Goal: Information Seeking & Learning: Find specific fact

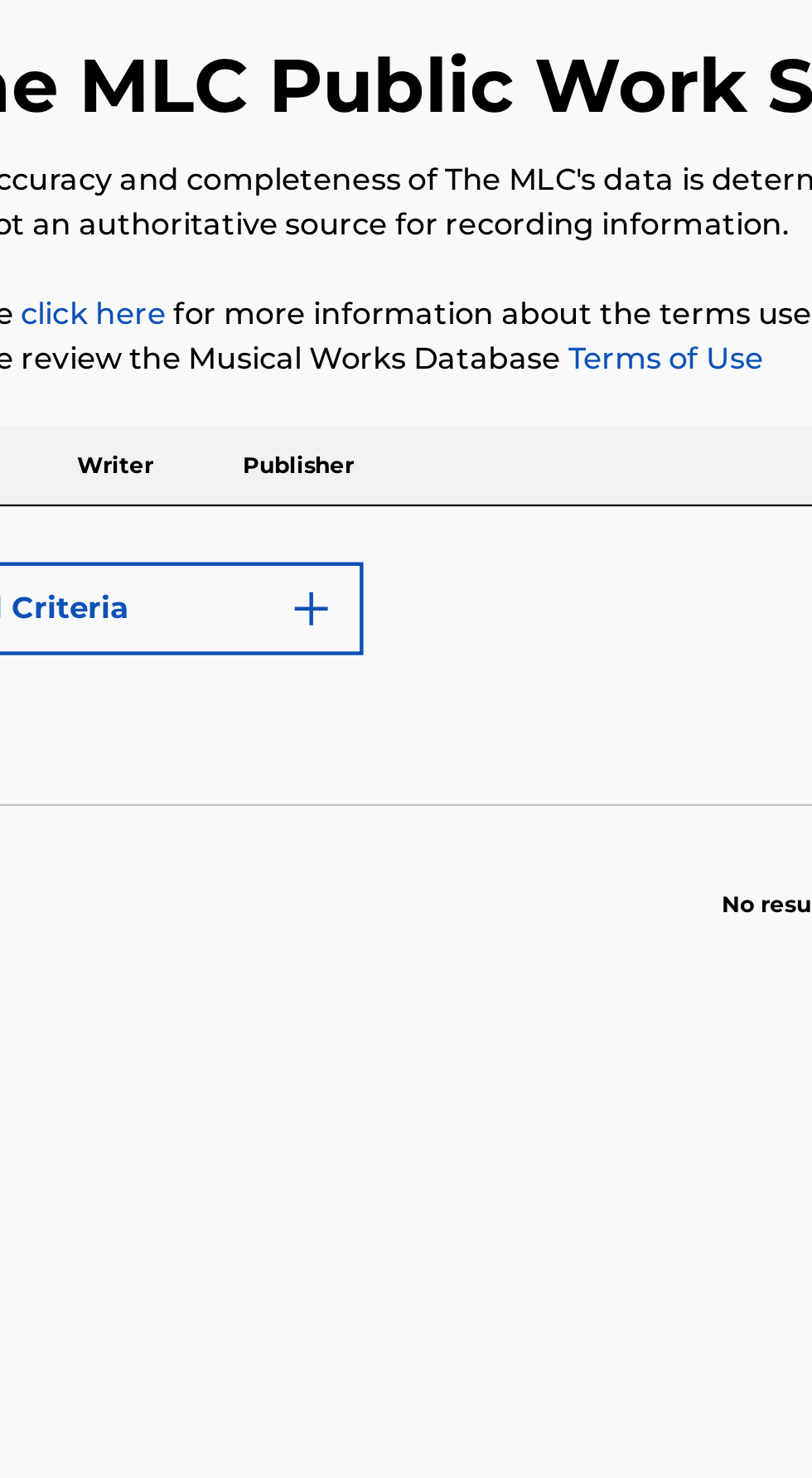
click at [246, 327] on div "Work Writer Publisher" at bounding box center [406, 326] width 772 height 34
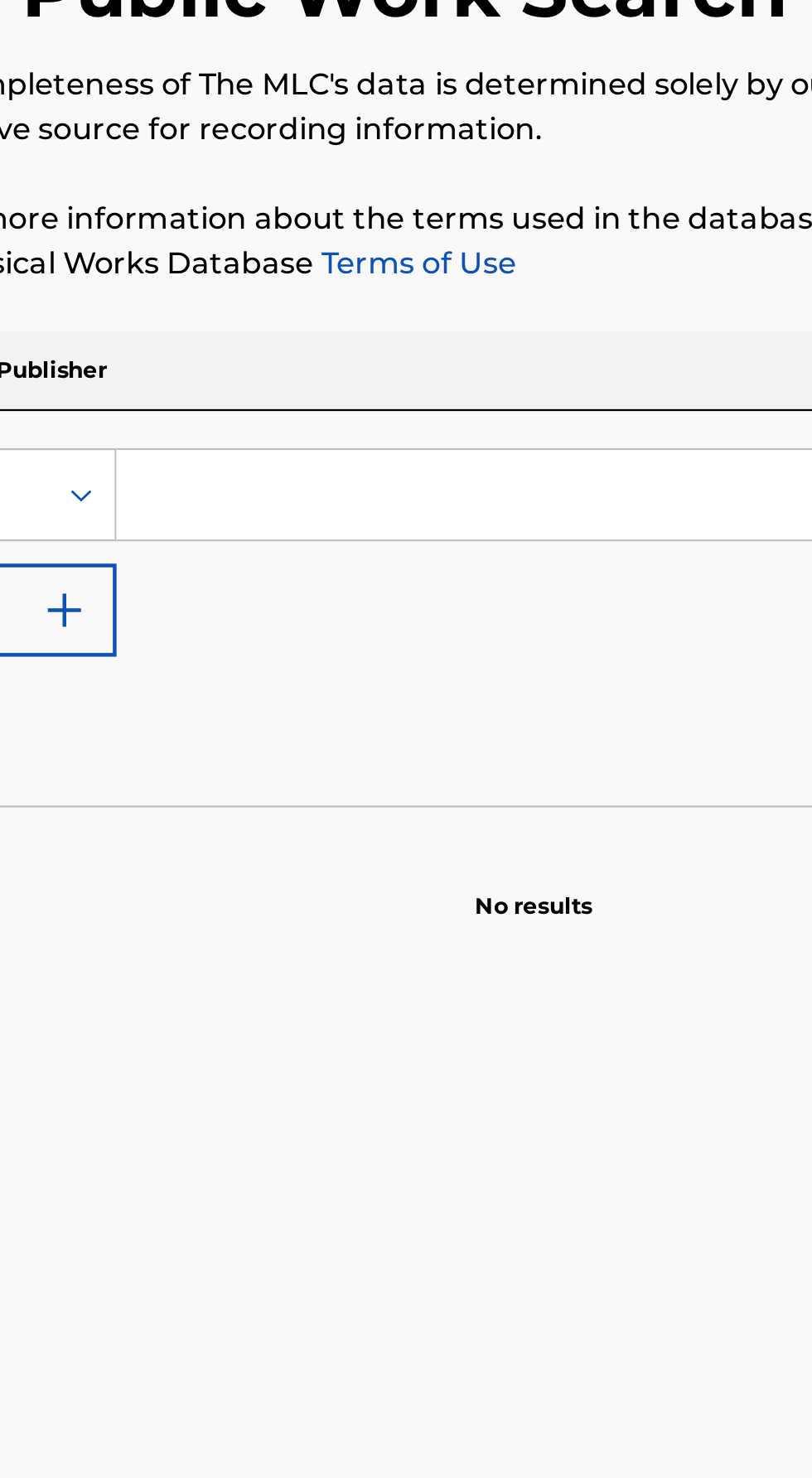
click at [252, 375] on input "Search Form" at bounding box center [505, 381] width 570 height 40
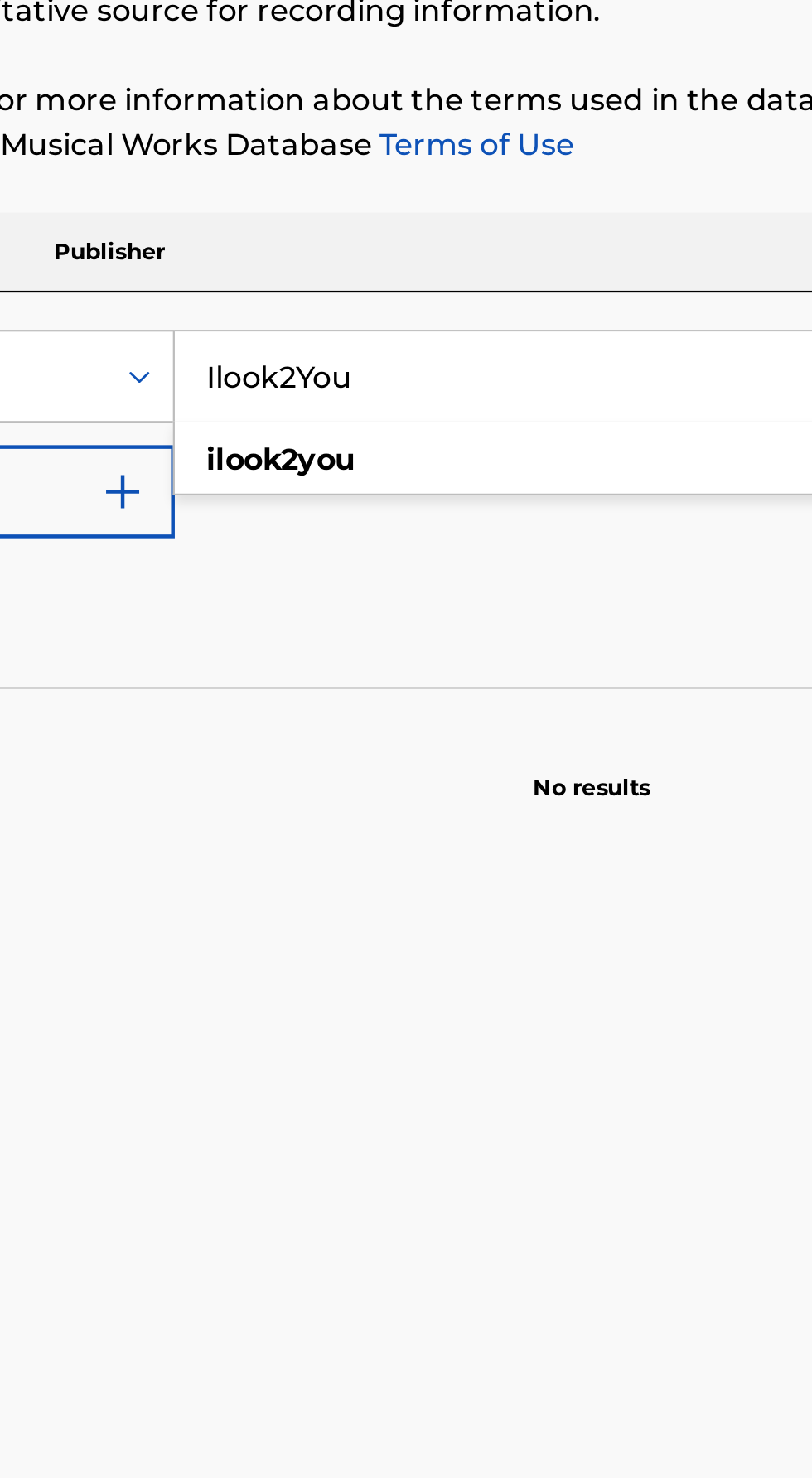
click at [245, 421] on strong "ilook2you" at bounding box center [267, 418] width 66 height 15
type input "ilook2you"
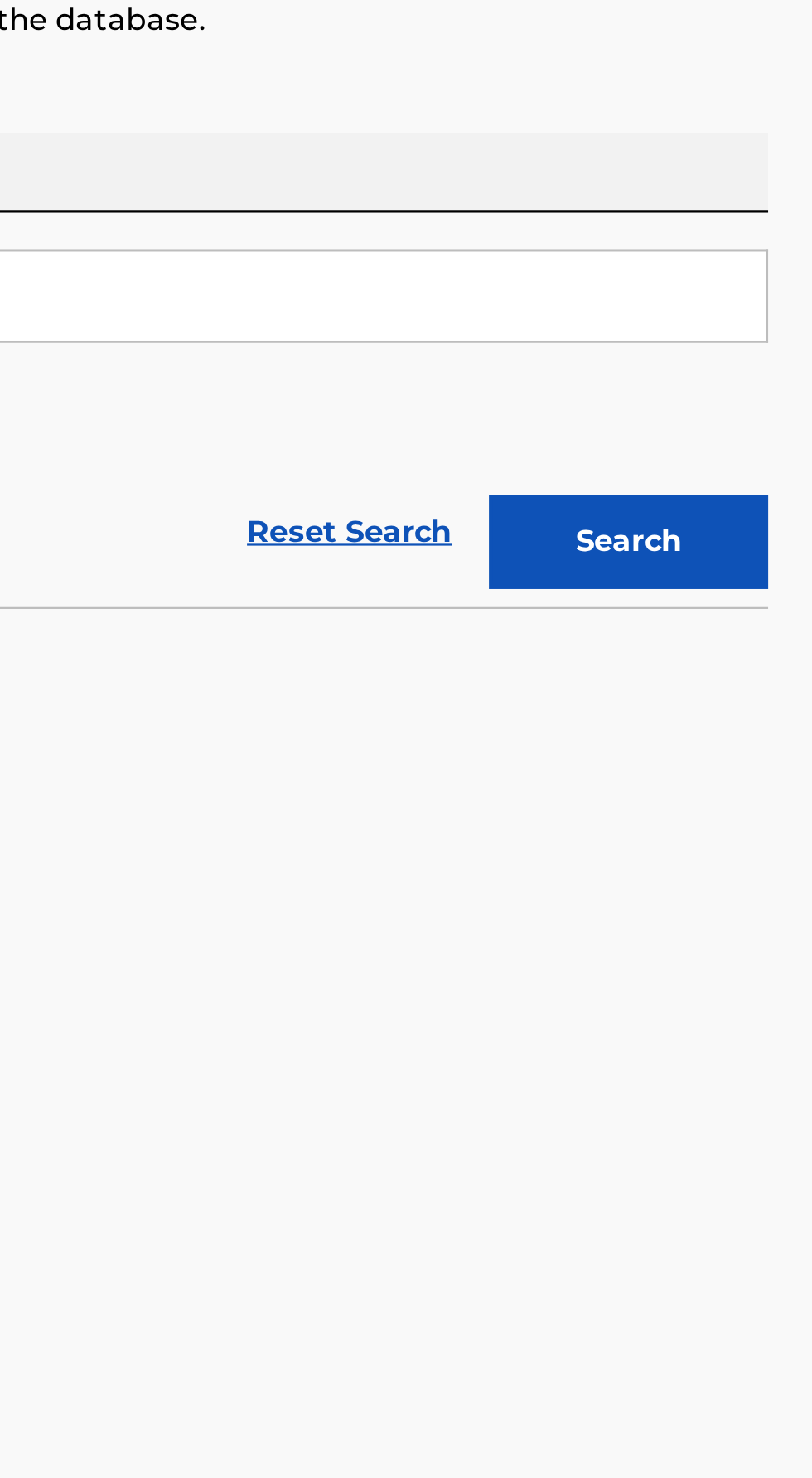
click at [694, 488] on button "Search" at bounding box center [730, 490] width 124 height 41
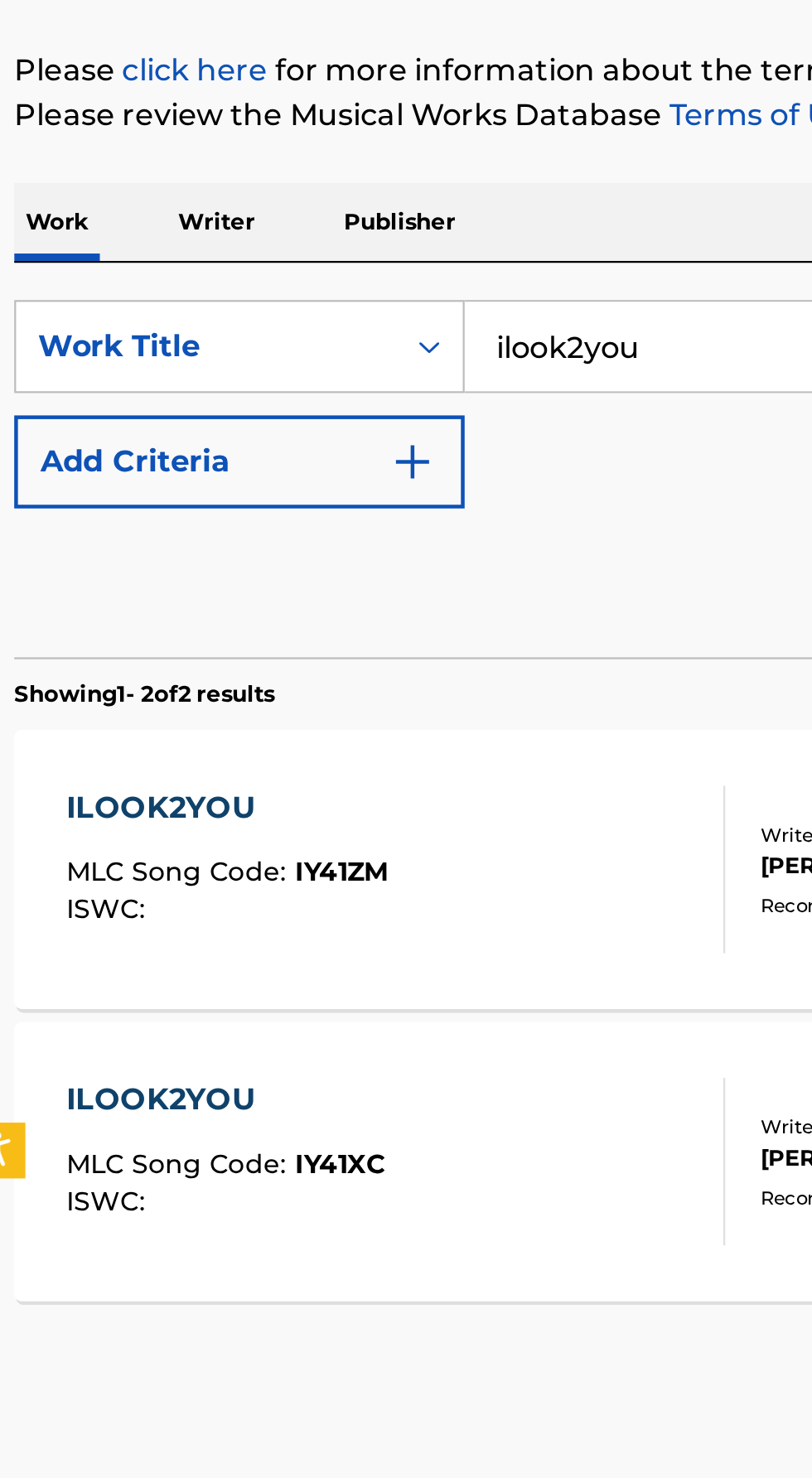
click at [90, 554] on div "ILOOK2YOU MLC Song Code : IY41ZM ISWC : Writers ( 1 ) [PERSON_NAME] Recording A…" at bounding box center [406, 613] width 772 height 124
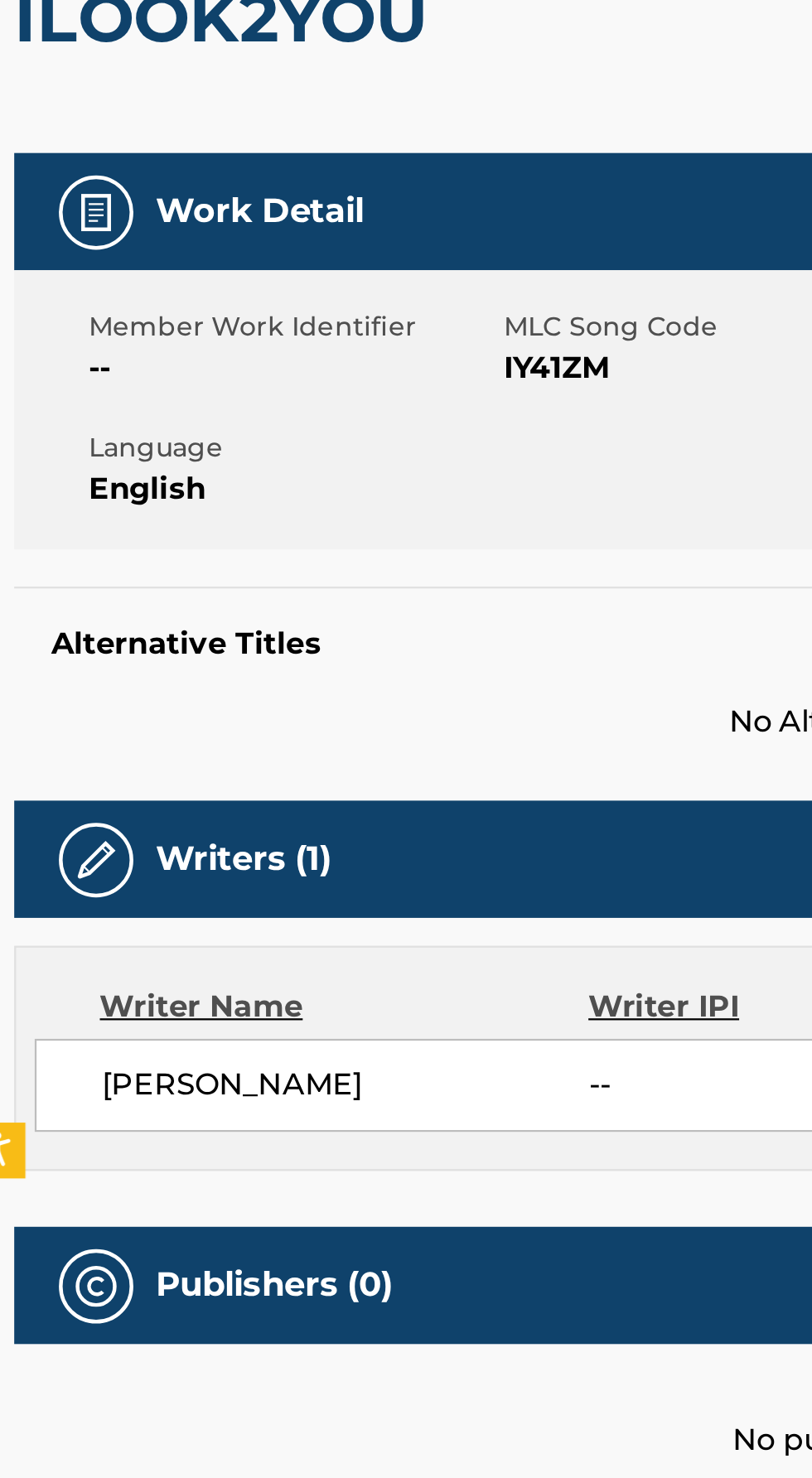
click at [287, 366] on span "MLC Song Code" at bounding box center [328, 373] width 181 height 17
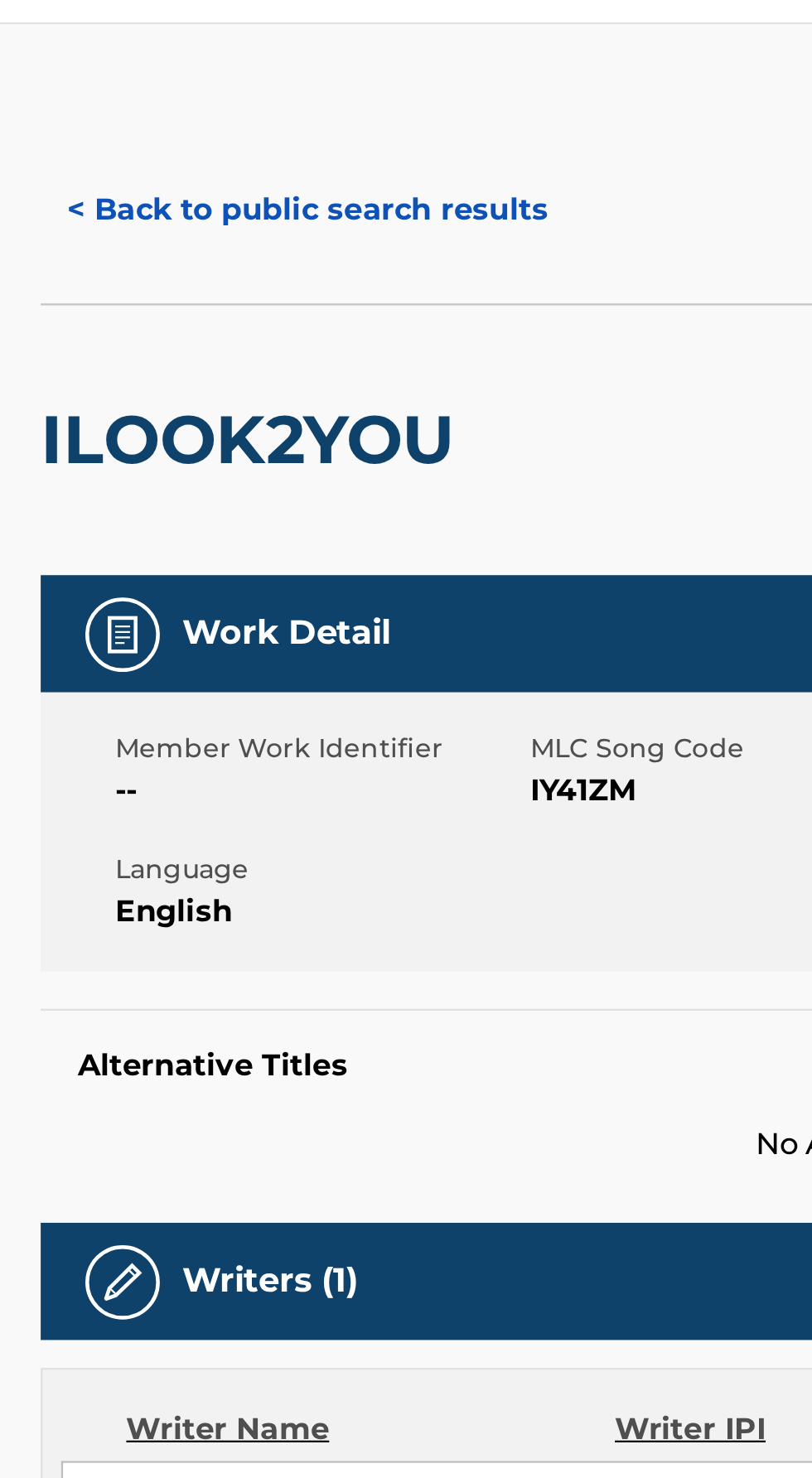
click at [35, 116] on button "< Back to public search results" at bounding box center [139, 132] width 238 height 41
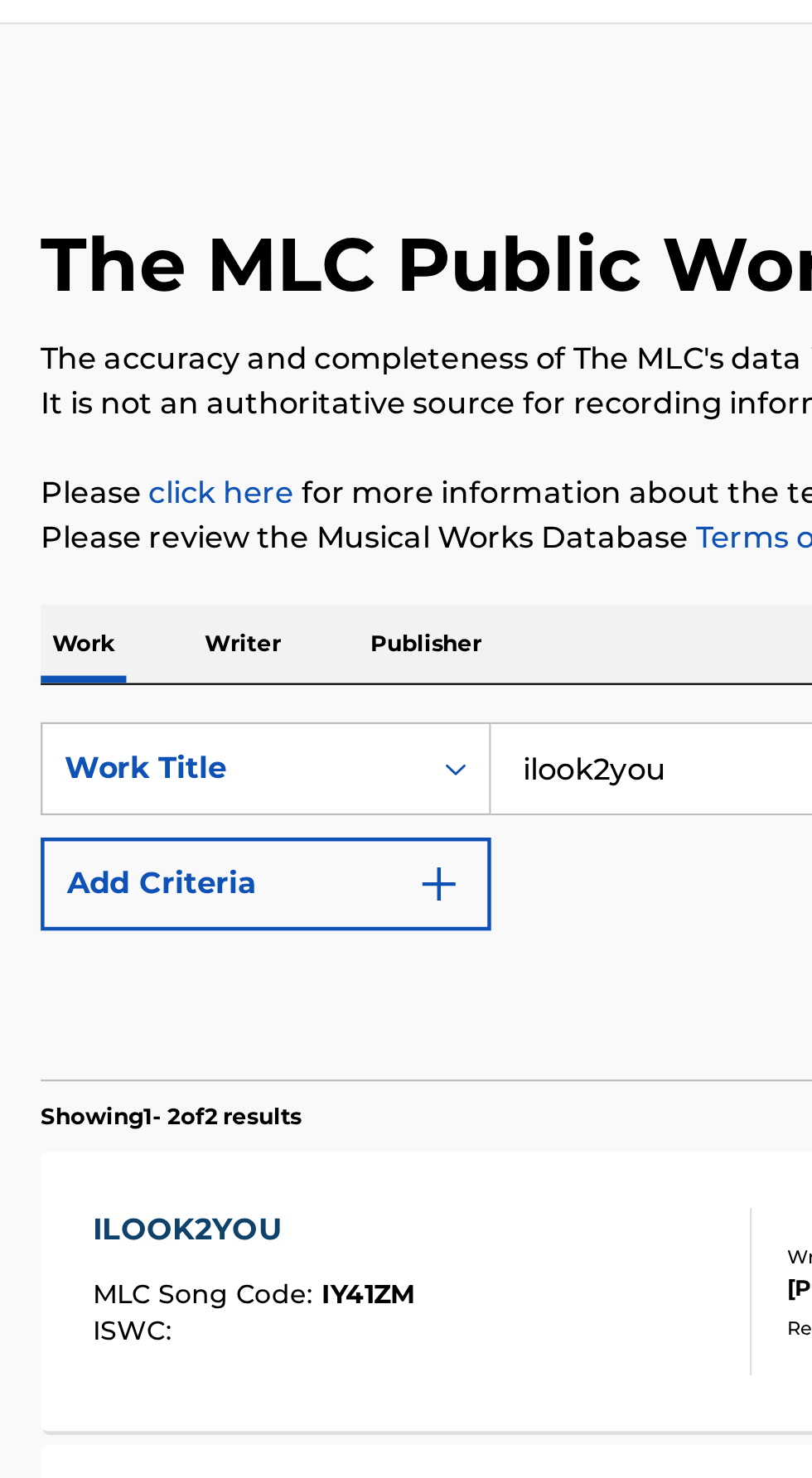
click at [108, 328] on p "Writer" at bounding box center [110, 326] width 44 height 34
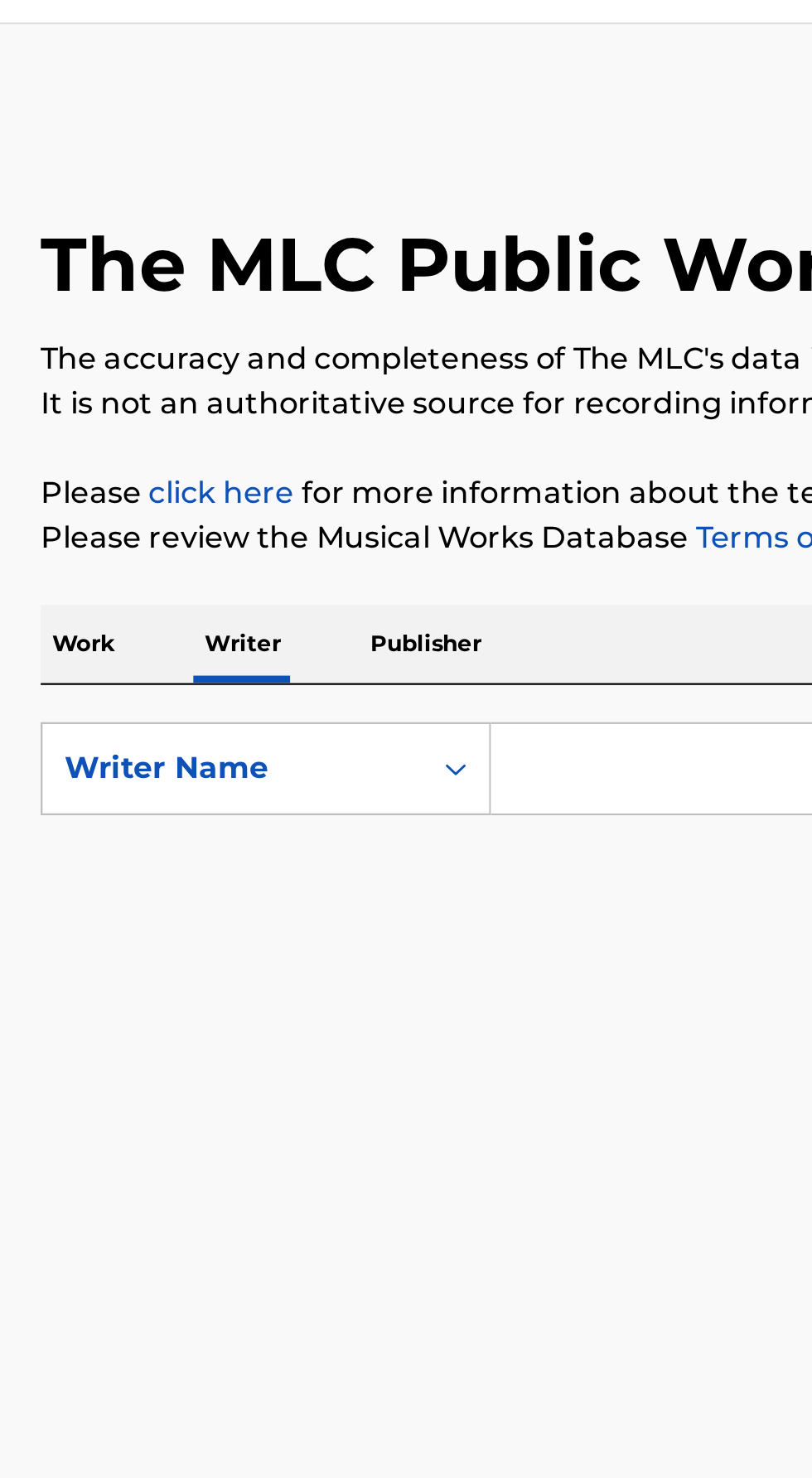
click at [239, 383] on input "Search Form" at bounding box center [505, 381] width 570 height 40
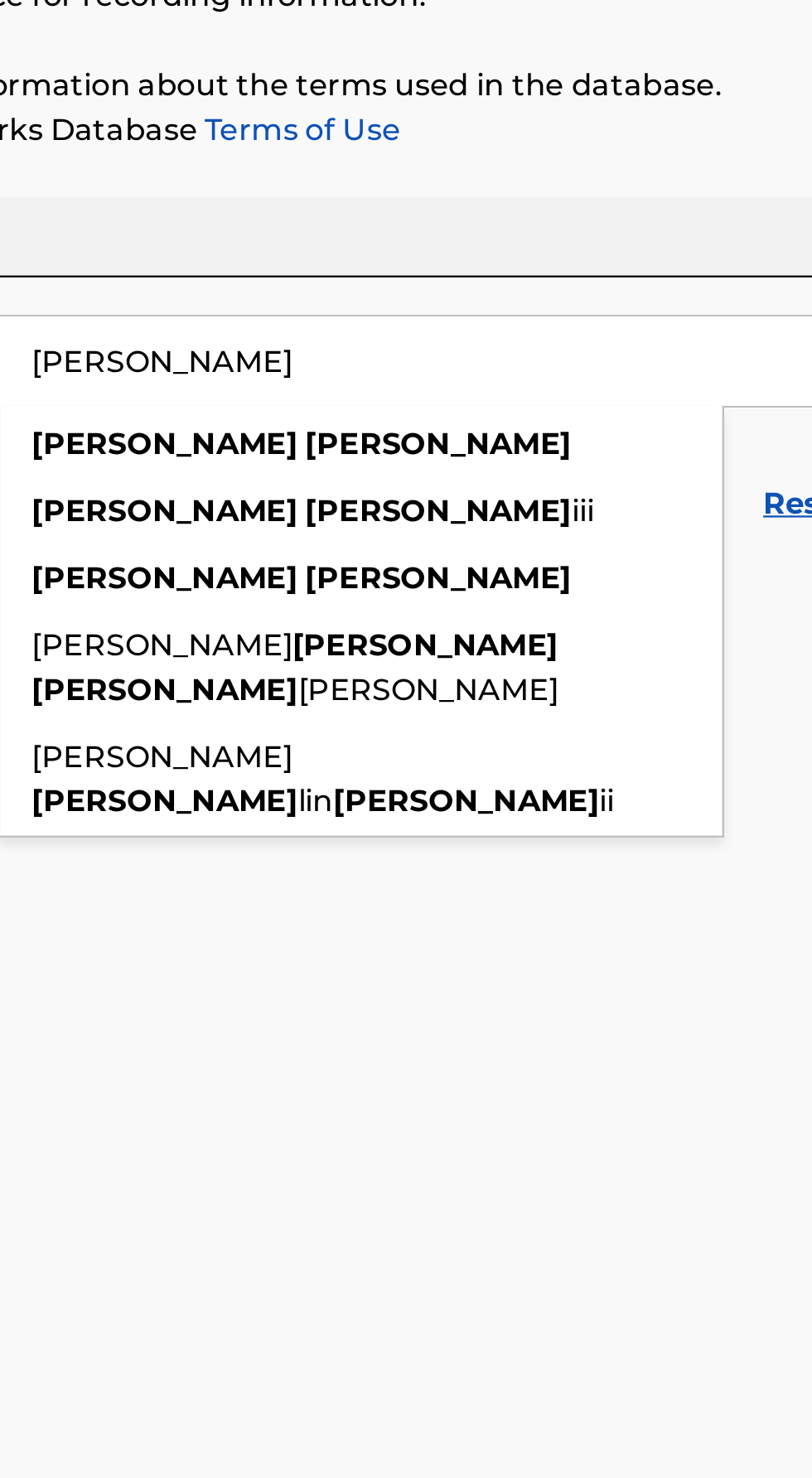
click at [259, 449] on strong "[PERSON_NAME]" at bounding box center [293, 447] width 118 height 15
type input "[PERSON_NAME]"
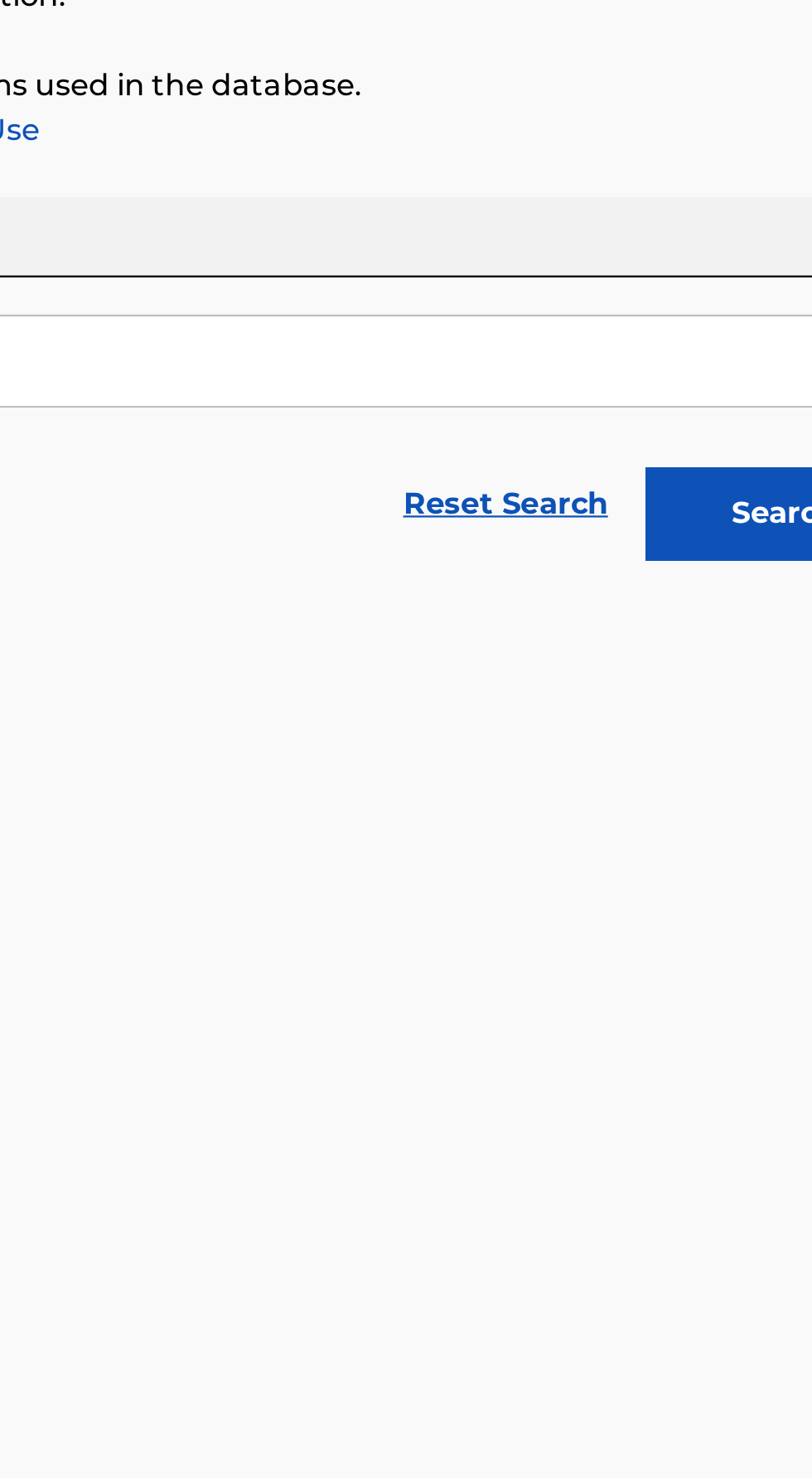
click at [695, 453] on button "Search" at bounding box center [730, 448] width 124 height 41
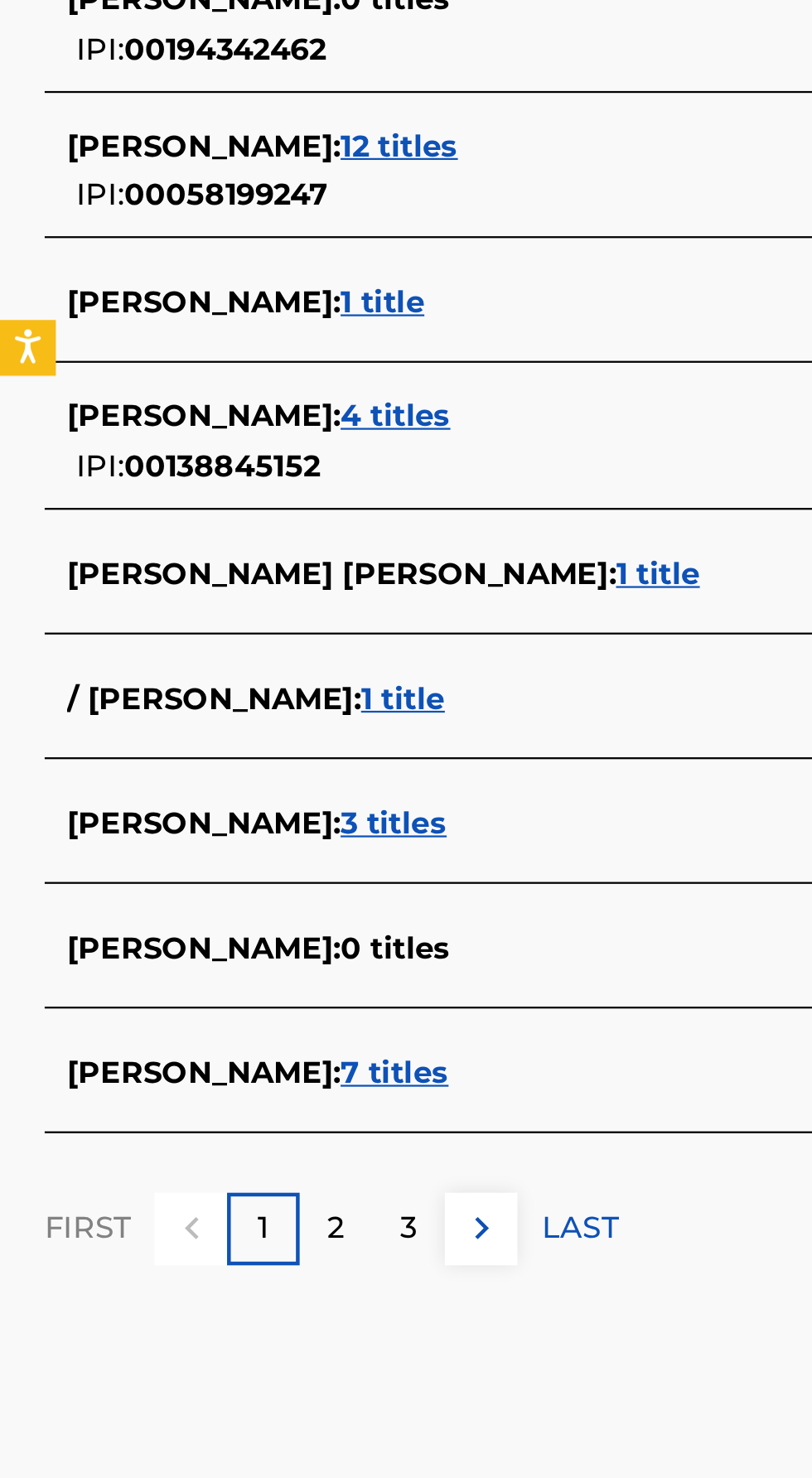
click at [76, 1055] on span "[PERSON_NAME] :" at bounding box center [90, 1061] width 121 height 15
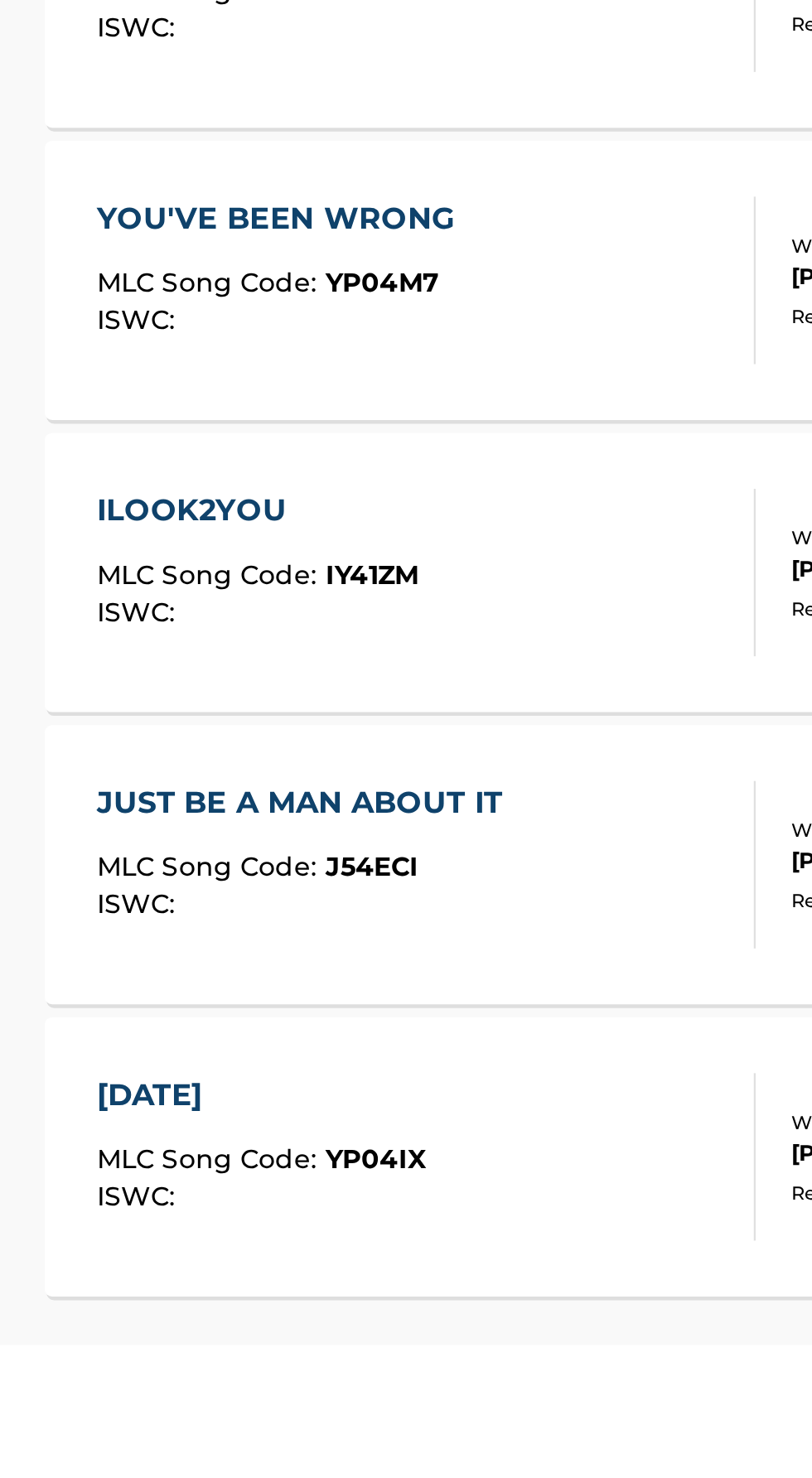
scroll to position [24, 0]
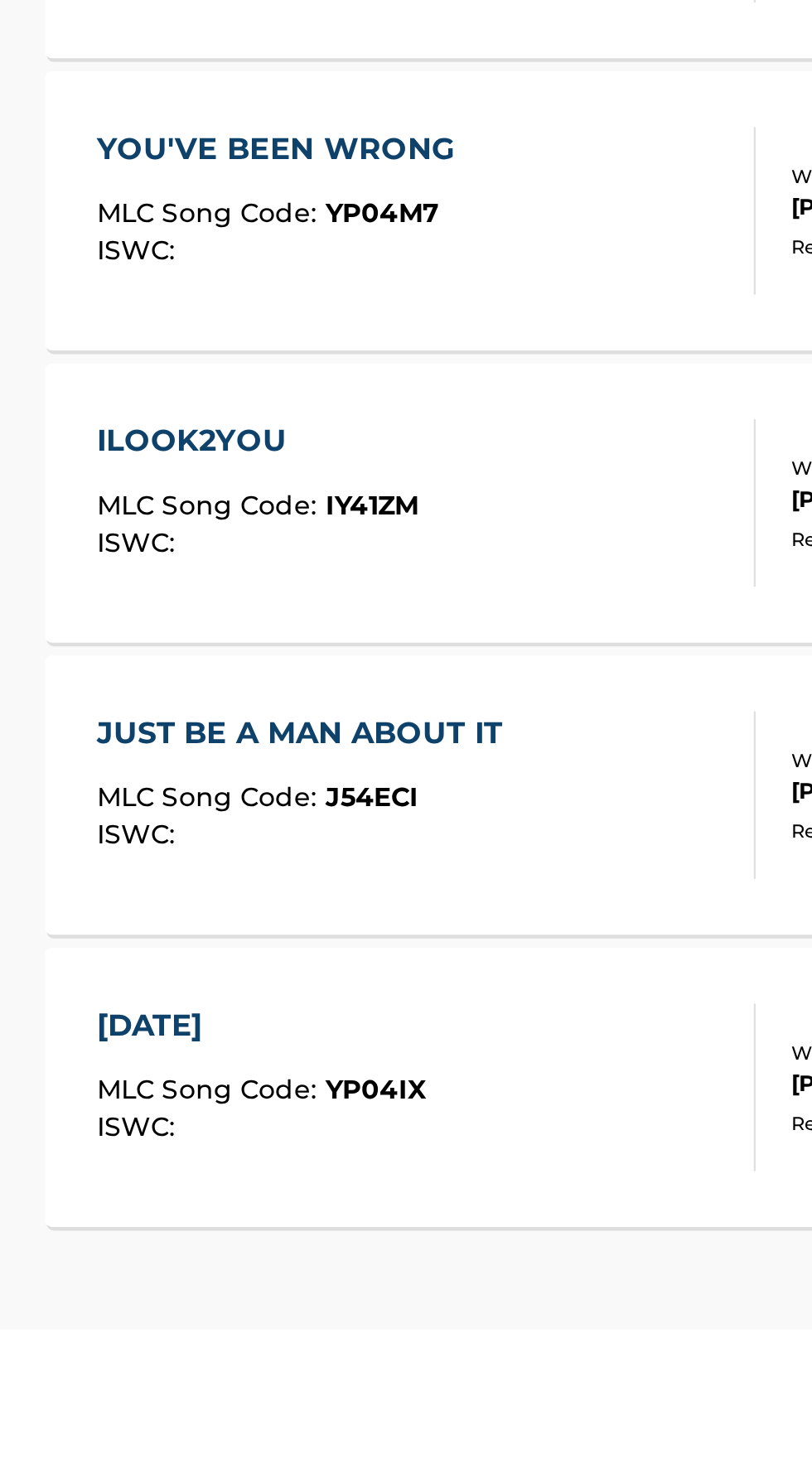
click at [124, 1408] on div "[DATE] MLC Song Code : YP04IX ISWC : Writers ( 1 ) [PERSON_NAME] Recording Arti…" at bounding box center [406, 1370] width 772 height 124
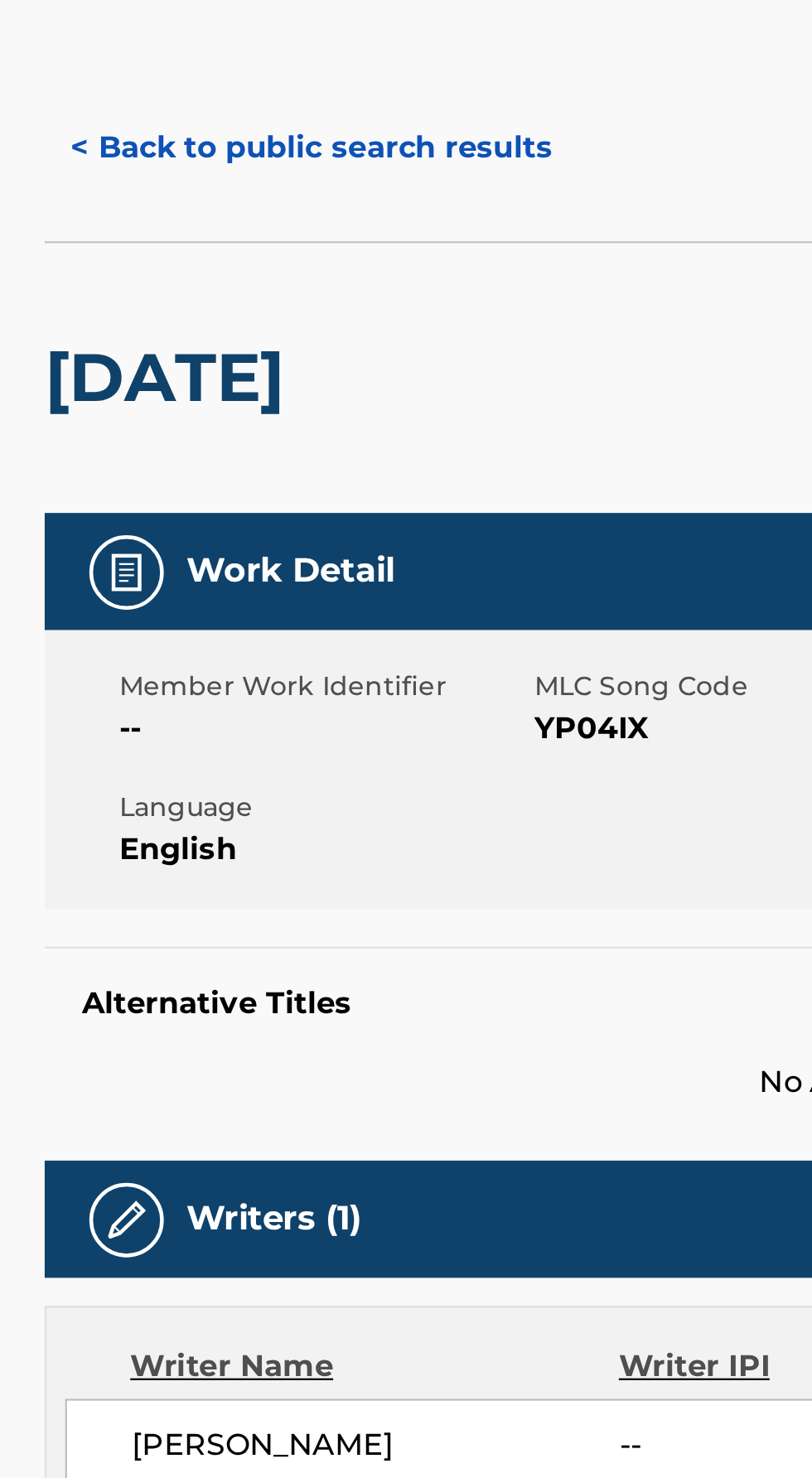
click at [42, 421] on div "Member Work Identifier -- MLC Song Code YP04IX ISWC -- Duration --:-- Language …" at bounding box center [406, 409] width 772 height 124
click at [28, 128] on button "< Back to public search results" at bounding box center [139, 132] width 238 height 41
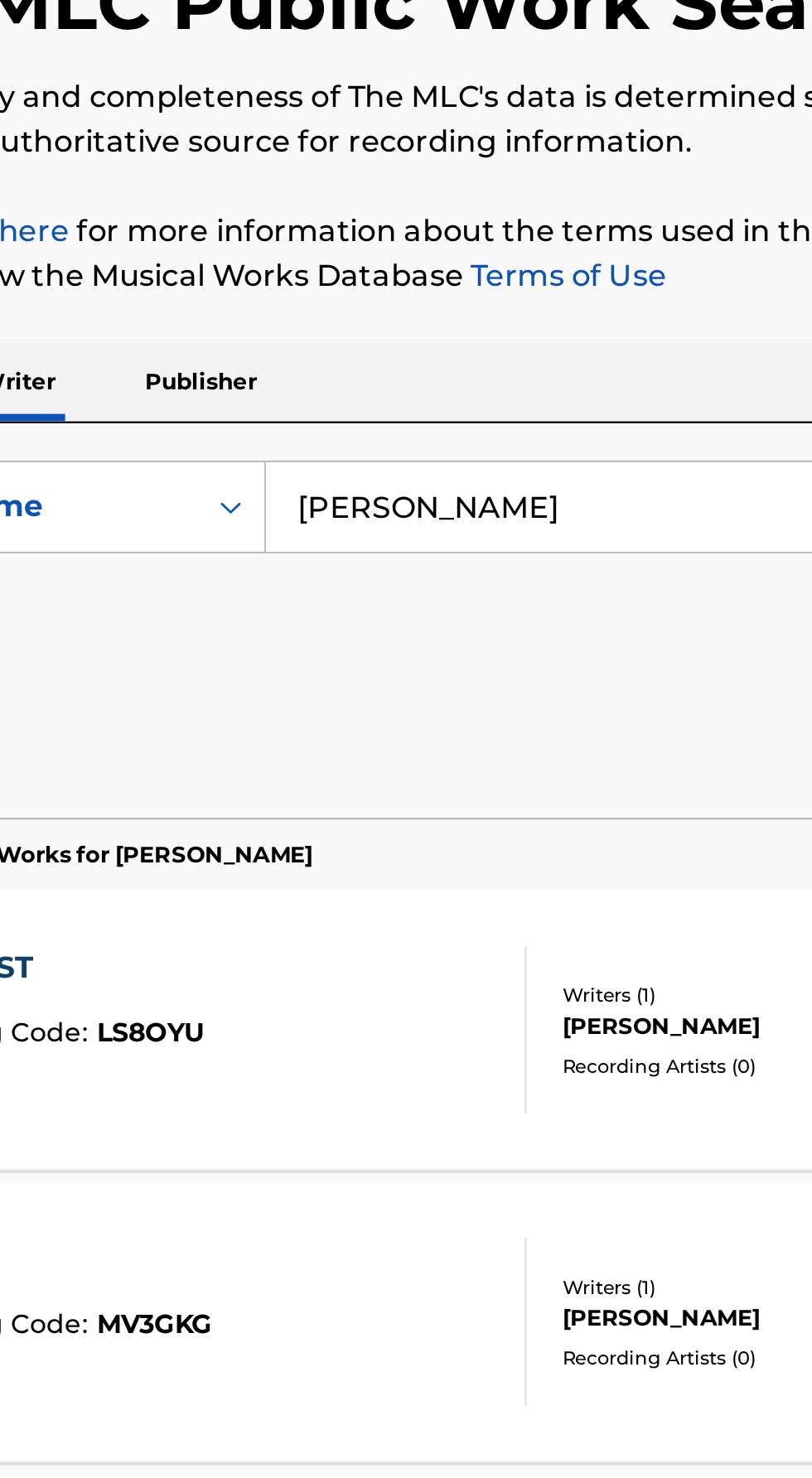
scroll to position [24, 0]
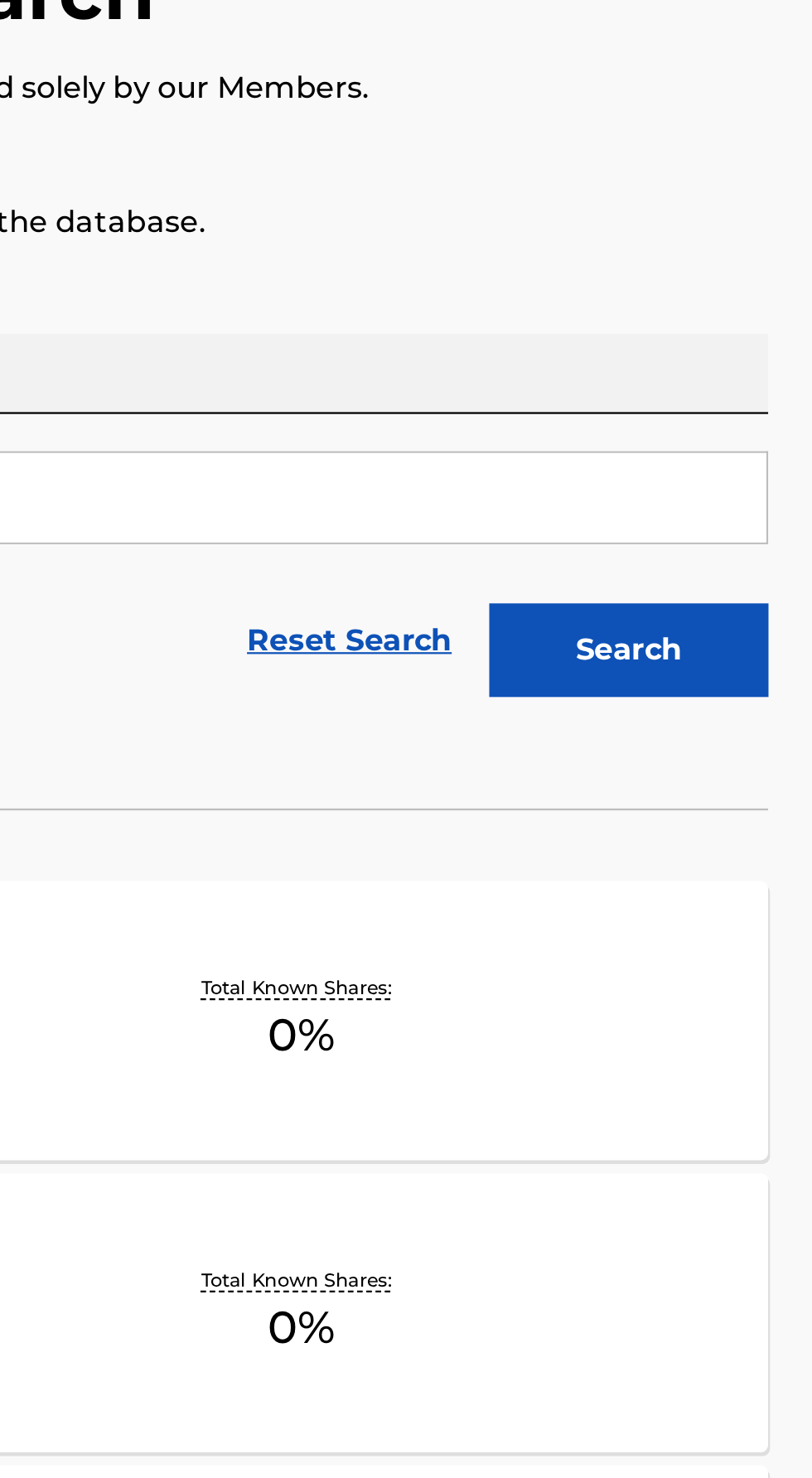
click at [575, 575] on p "Total Known Shares:" at bounding box center [583, 575] width 89 height 12
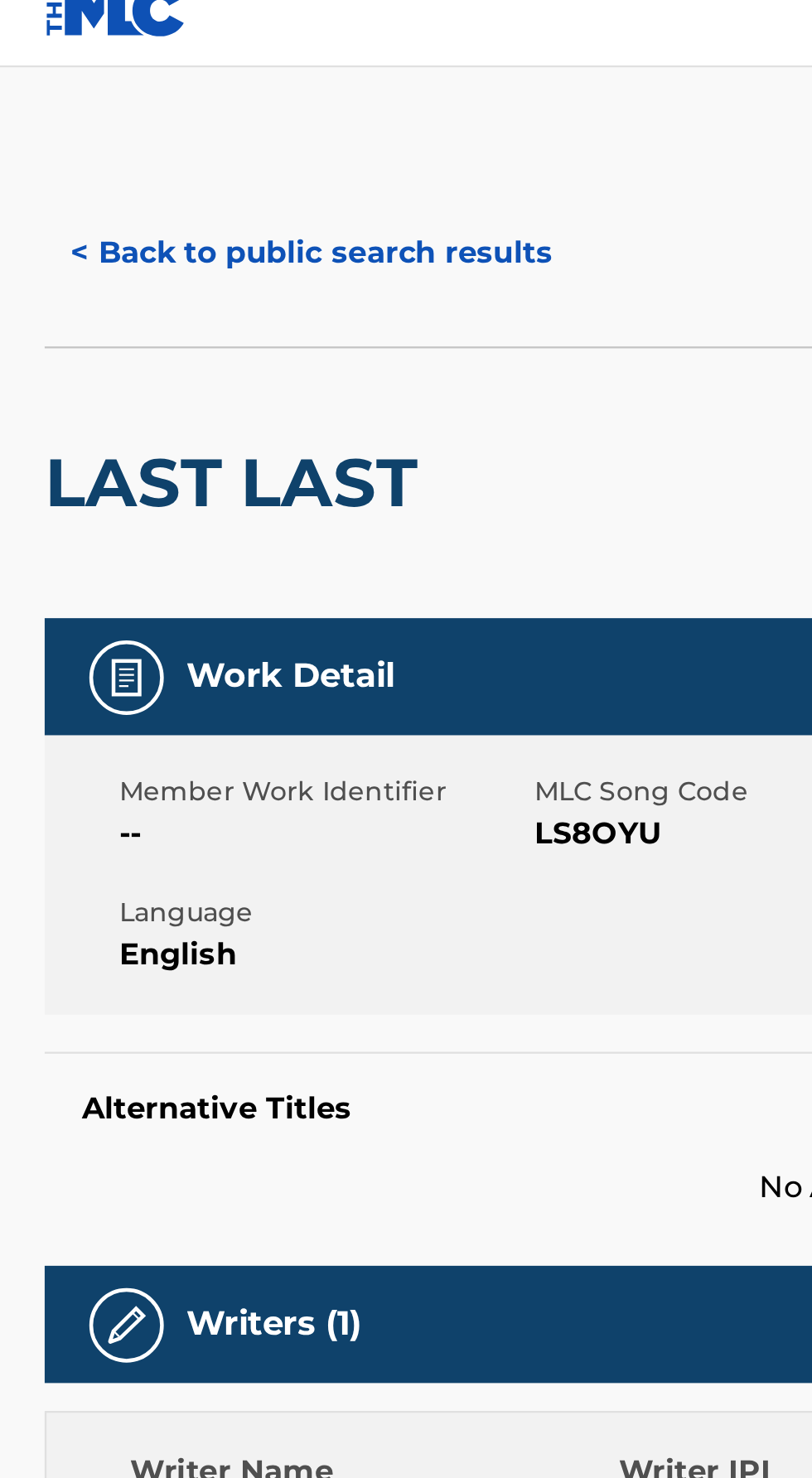
click at [41, 136] on button "< Back to public search results" at bounding box center [139, 132] width 238 height 41
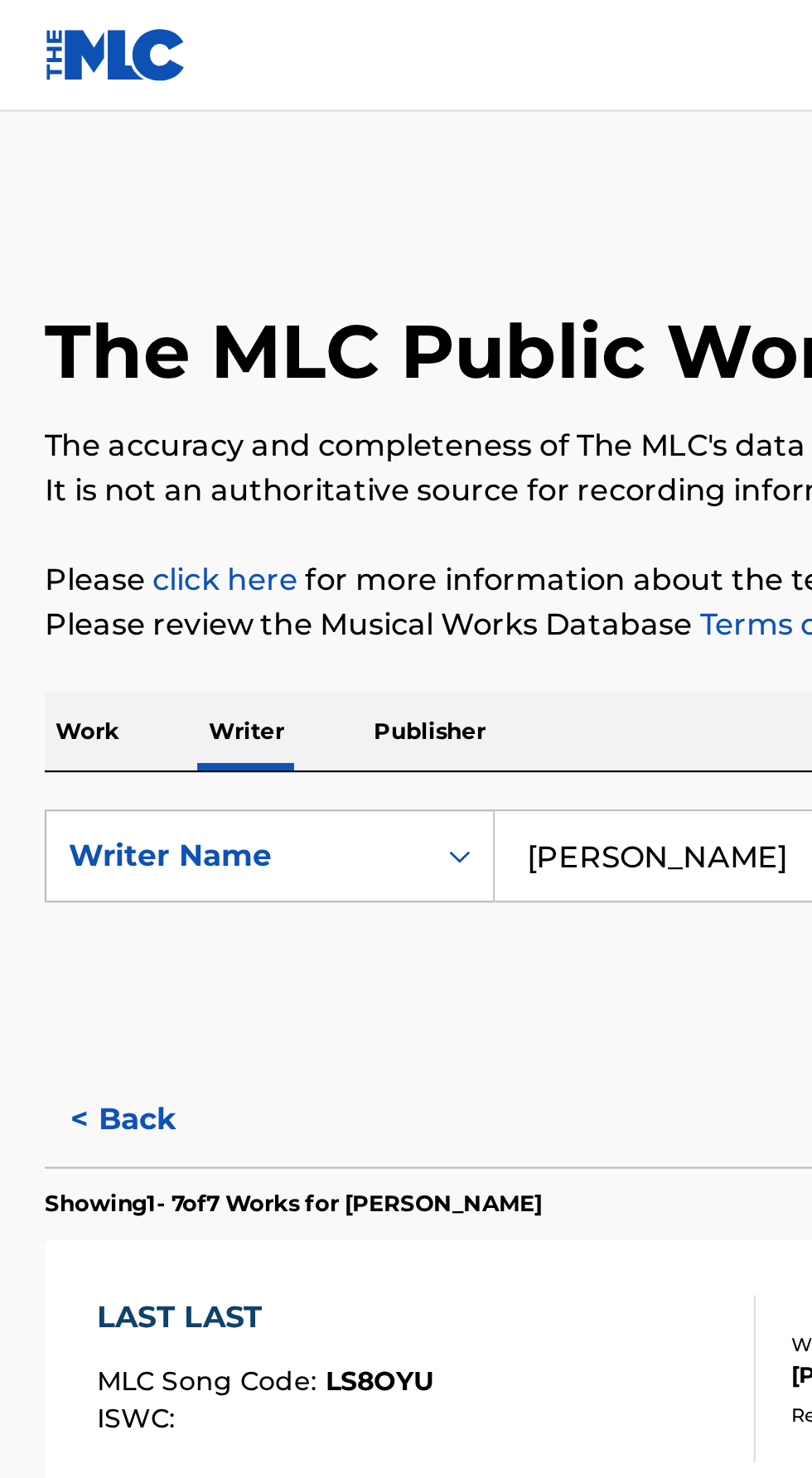
click at [34, 331] on p "Work" at bounding box center [39, 326] width 38 height 34
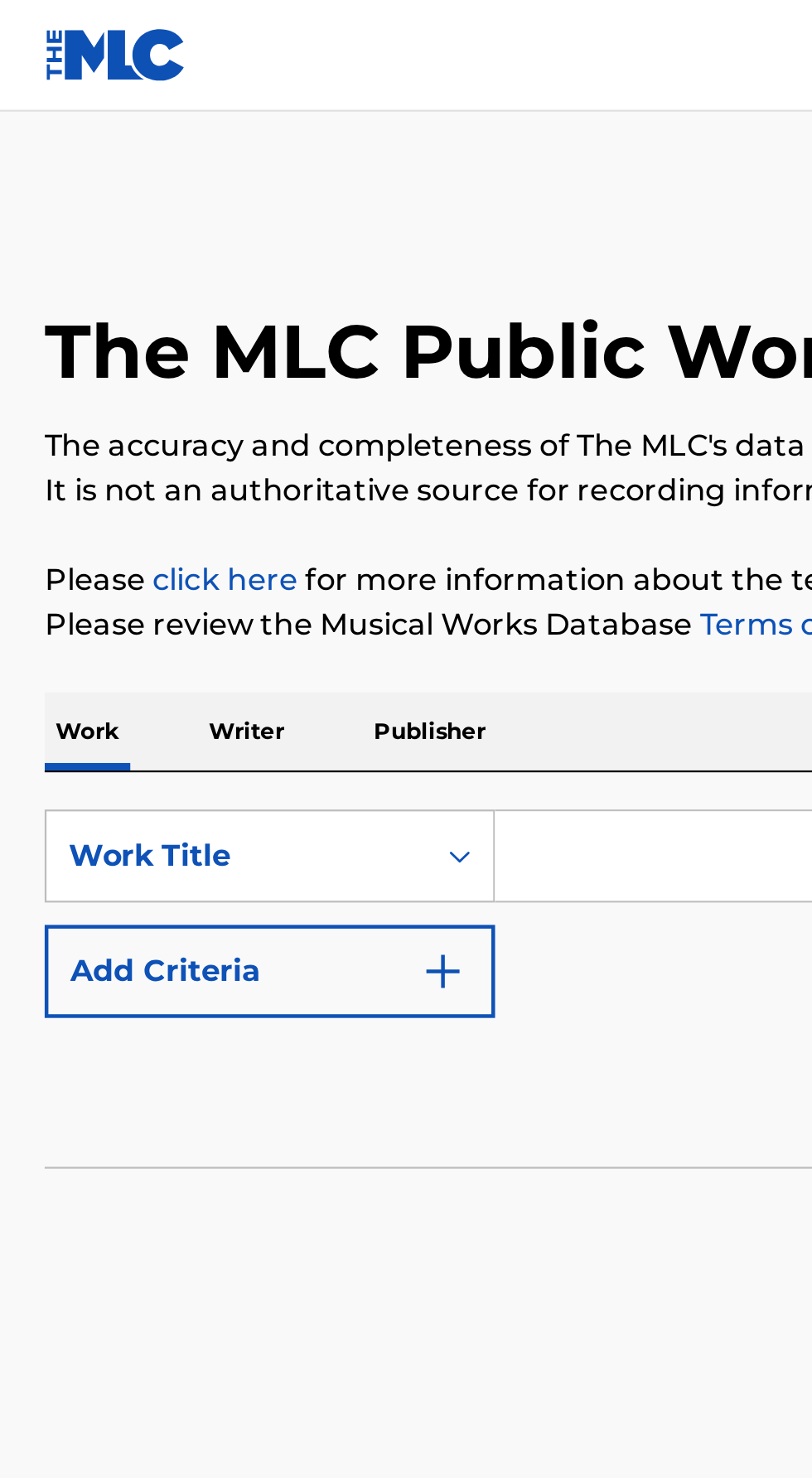
click at [239, 376] on input "Search Form" at bounding box center [505, 381] width 570 height 40
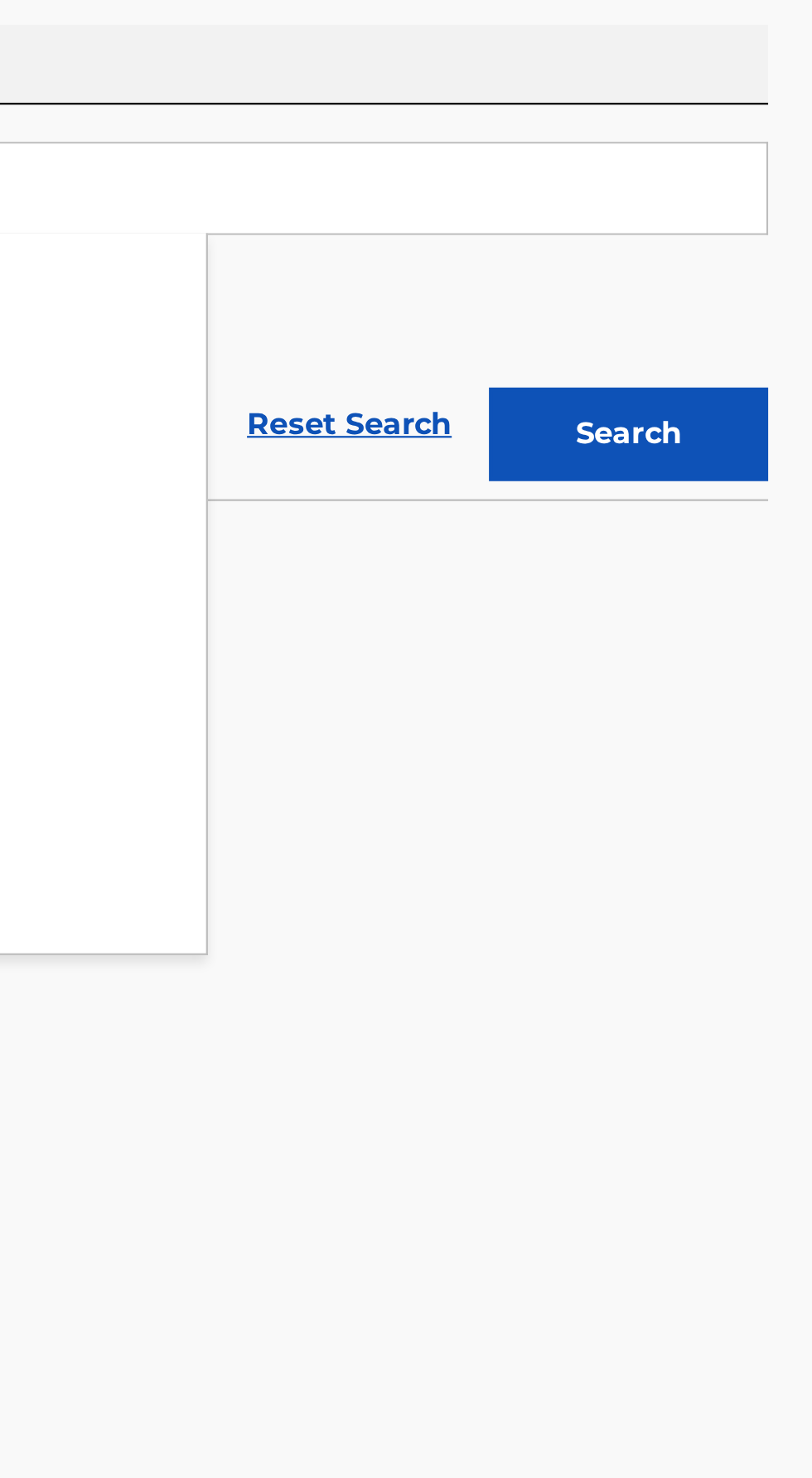
type input "[DATE]"
click at [676, 489] on button "Search" at bounding box center [730, 490] width 124 height 41
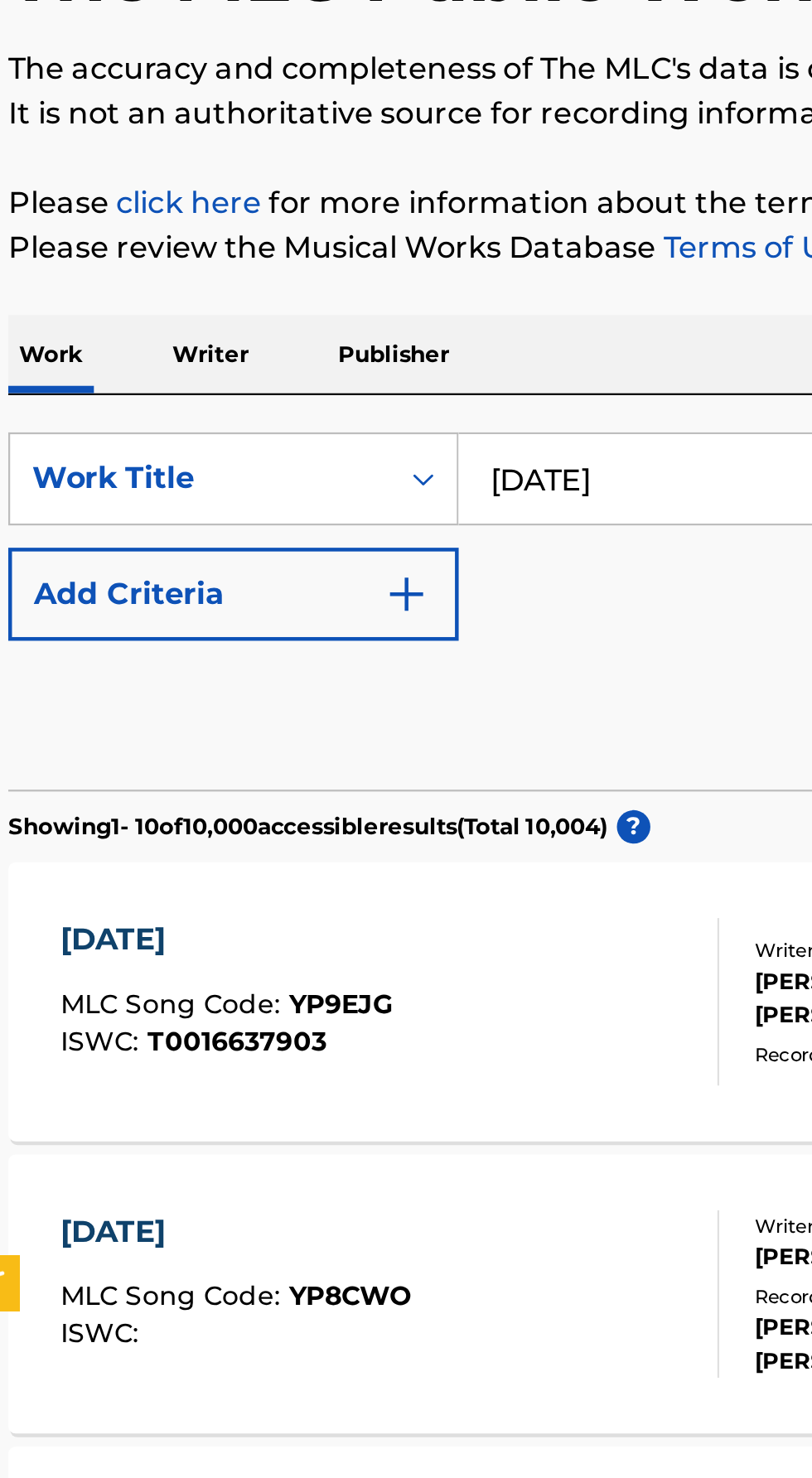
click at [190, 321] on p "Publisher" at bounding box center [191, 326] width 59 height 34
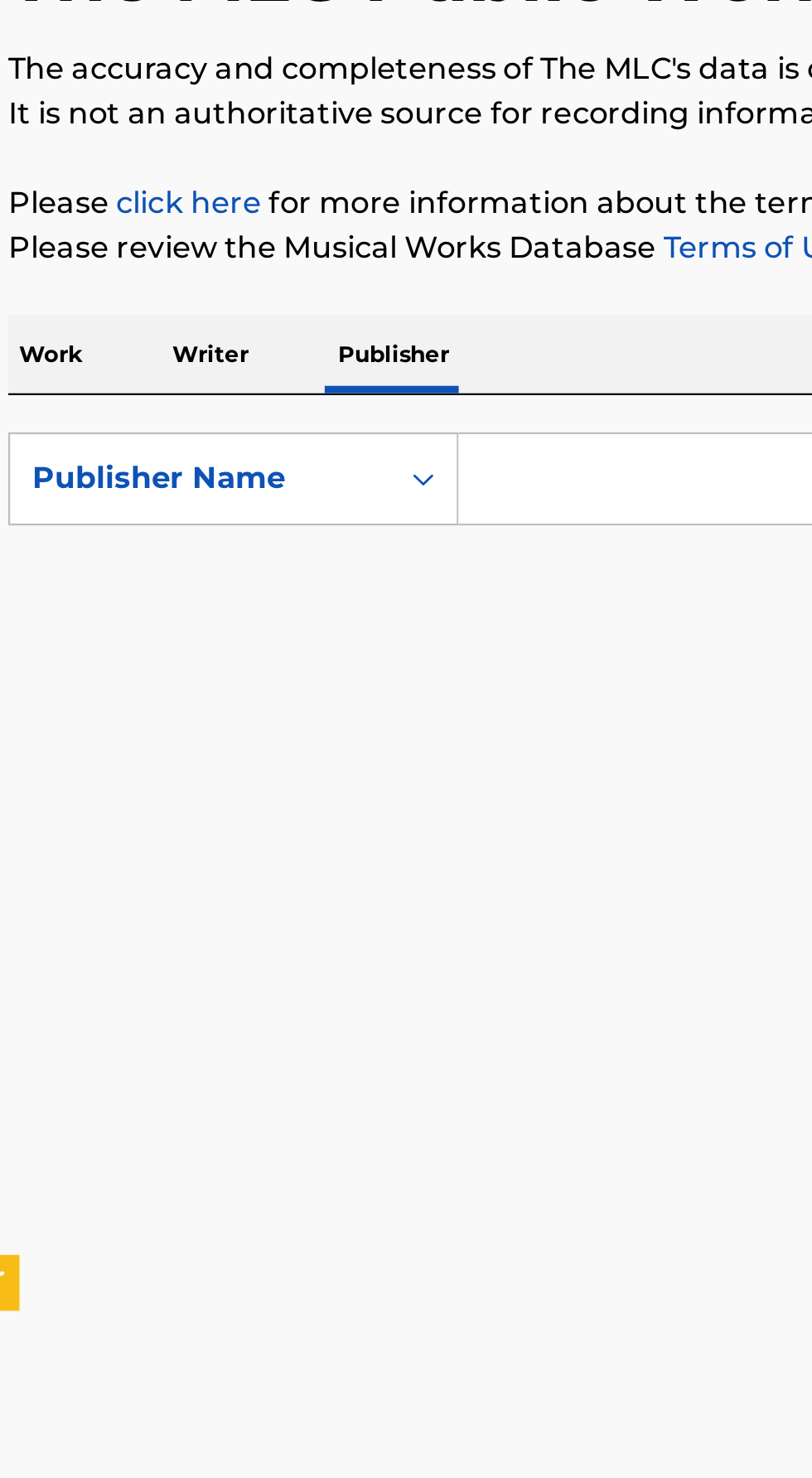
click at [246, 375] on input "Search Form" at bounding box center [505, 381] width 570 height 40
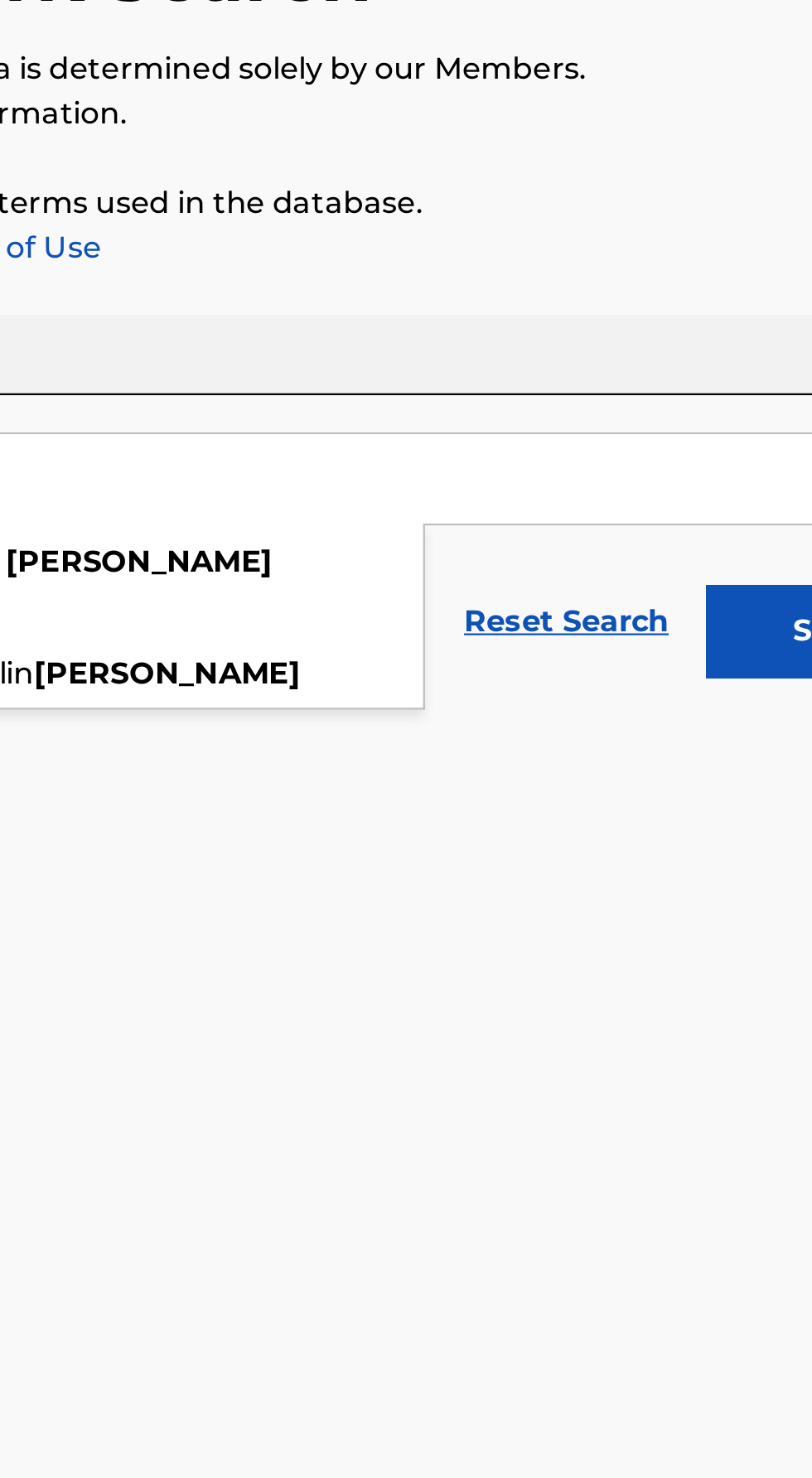
click at [682, 451] on button "Search" at bounding box center [730, 448] width 124 height 41
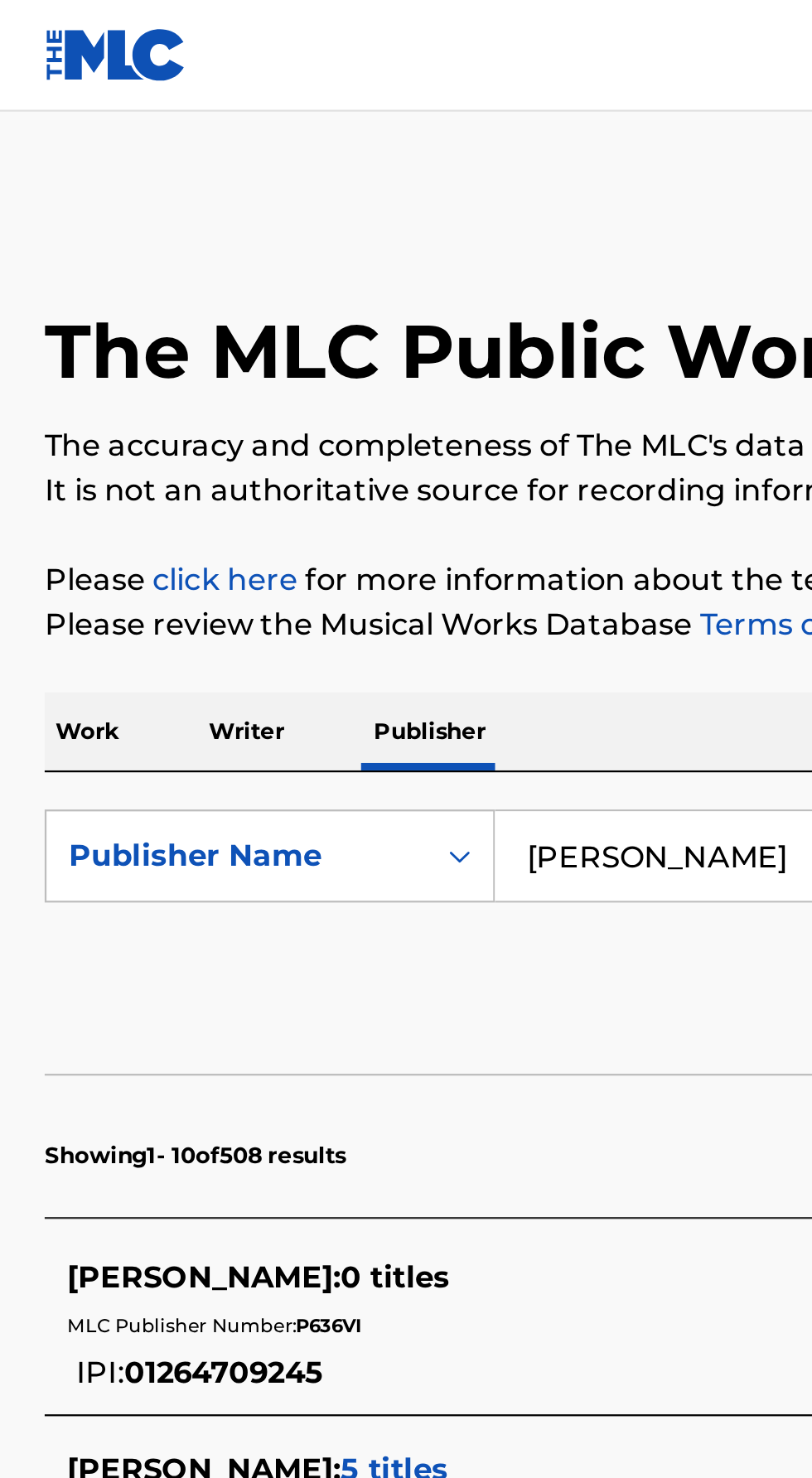
click at [340, 383] on input "[PERSON_NAME]" at bounding box center [505, 381] width 570 height 40
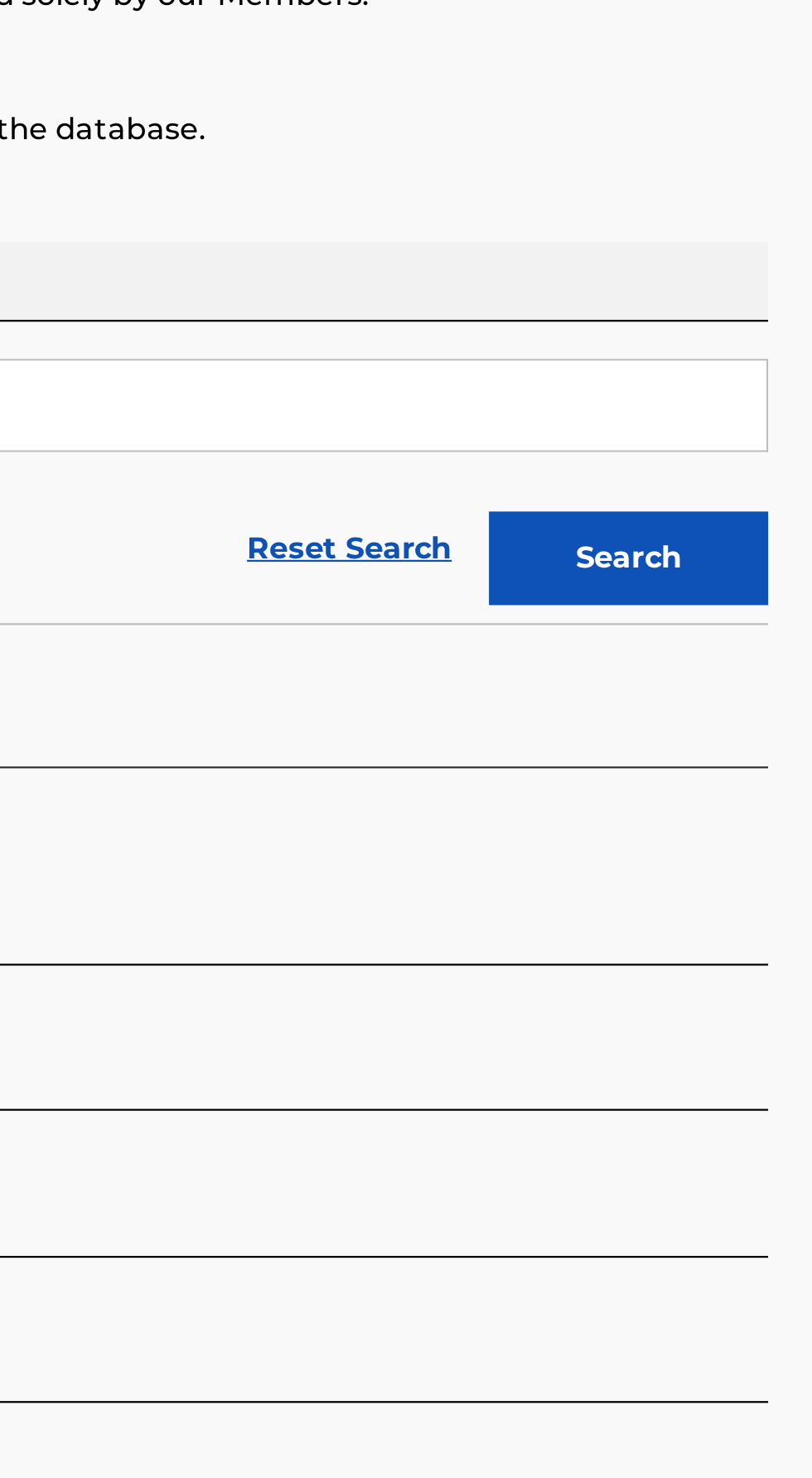
type input "[PERSON_NAME]"
click at [689, 445] on button "Search" at bounding box center [730, 448] width 124 height 41
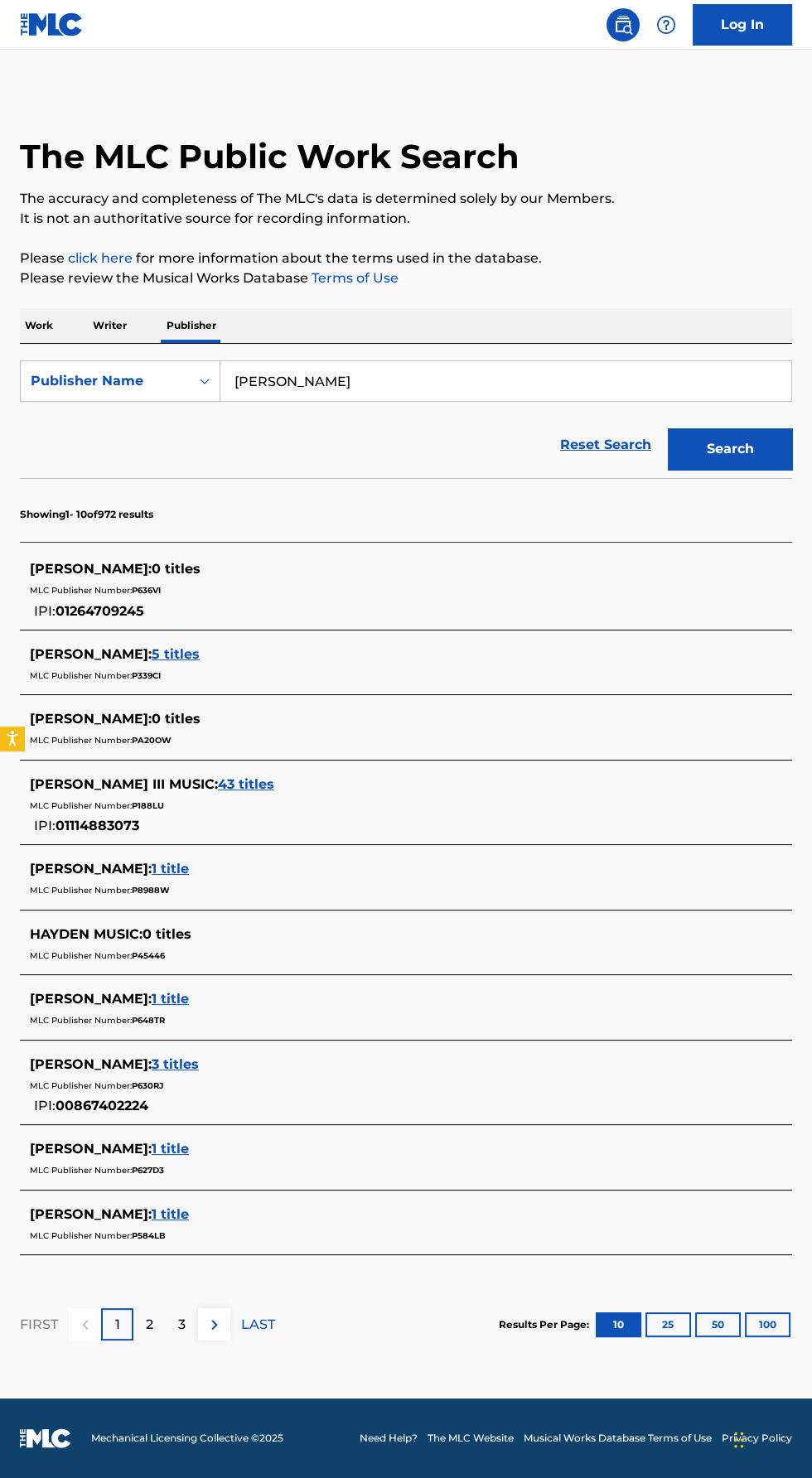
scroll to position [9, 0]
click at [79, 585] on span "MLC Publisher Number:" at bounding box center [80, 589] width 102 height 11
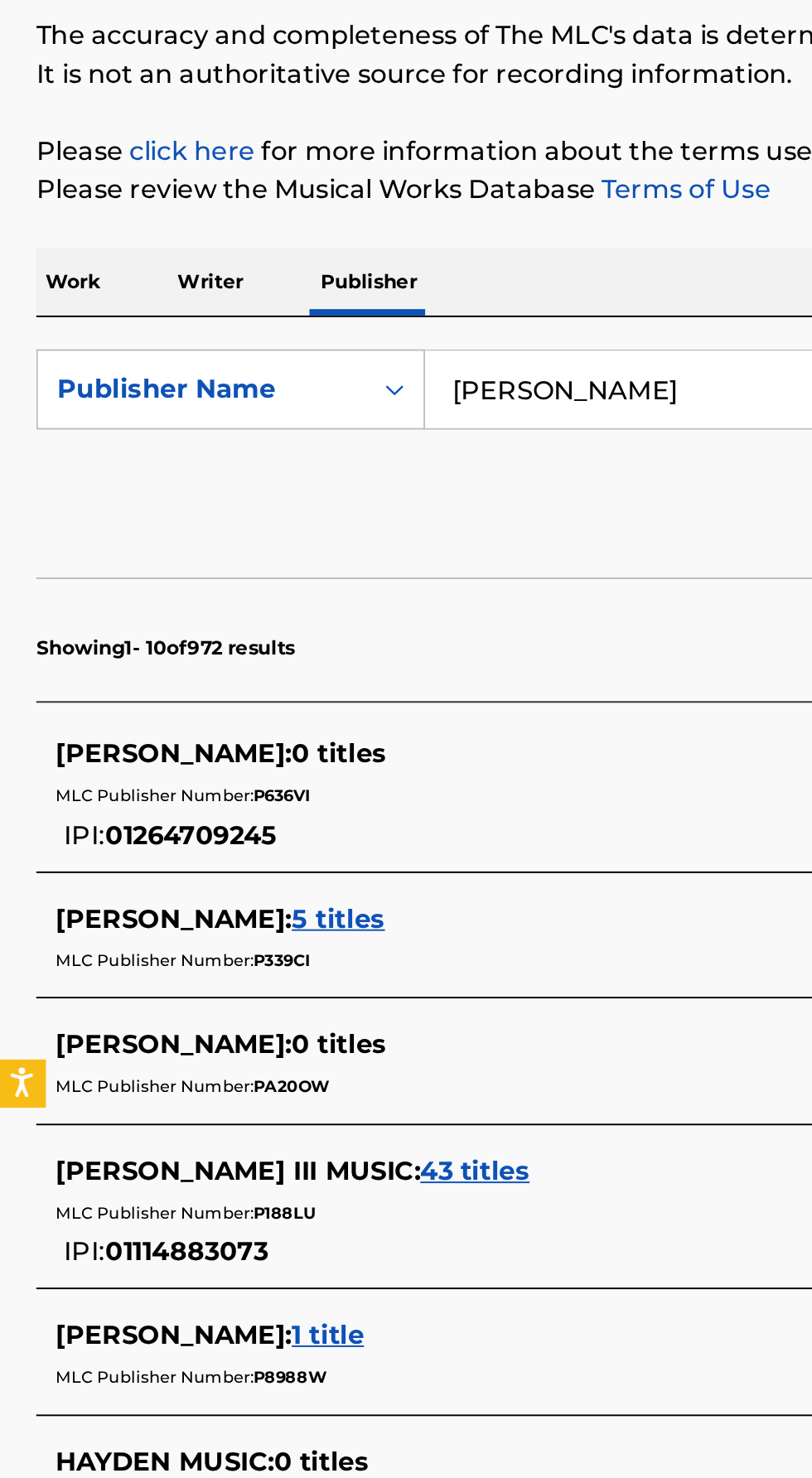
scroll to position [1, 0]
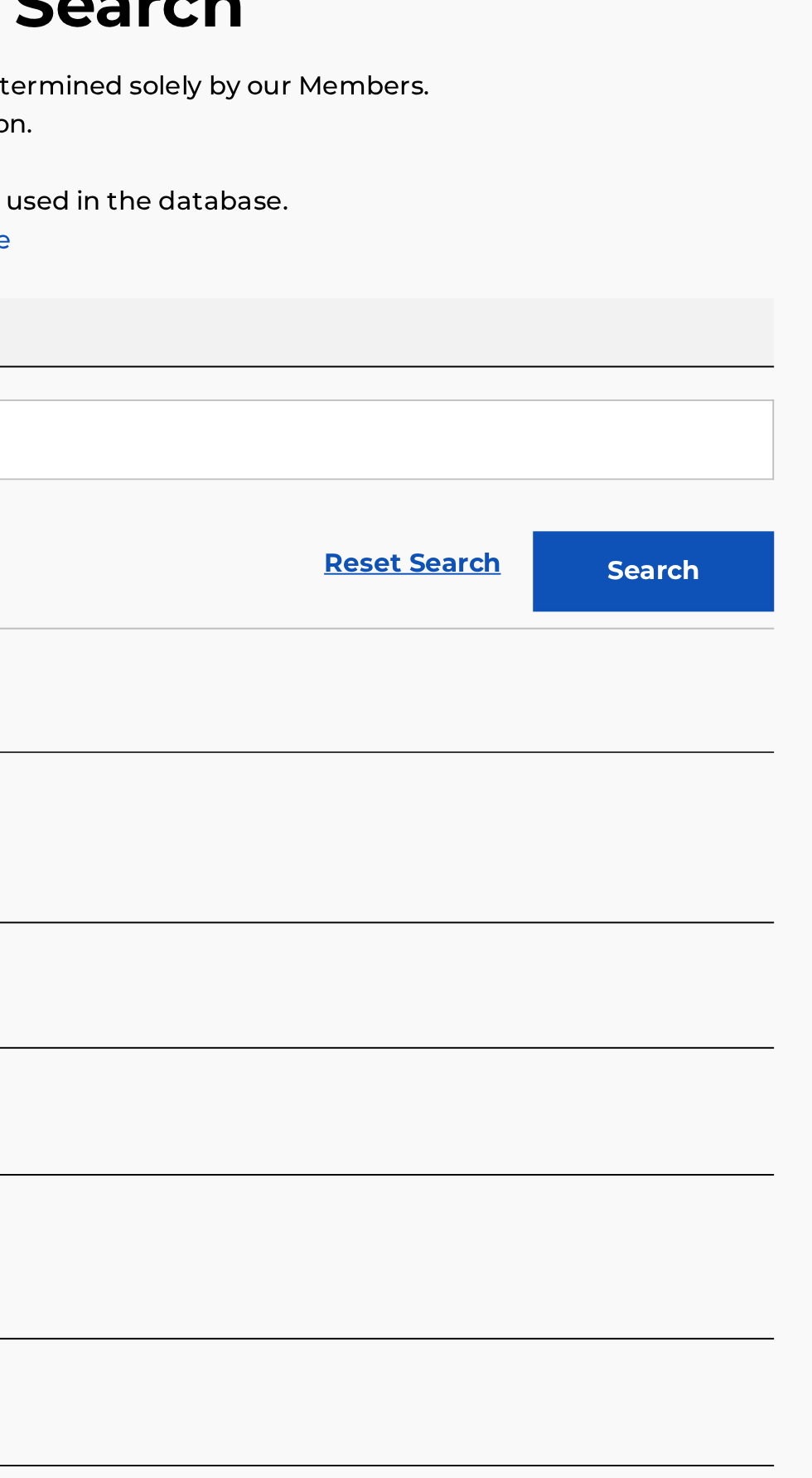
click at [695, 442] on button "Search" at bounding box center [730, 448] width 124 height 41
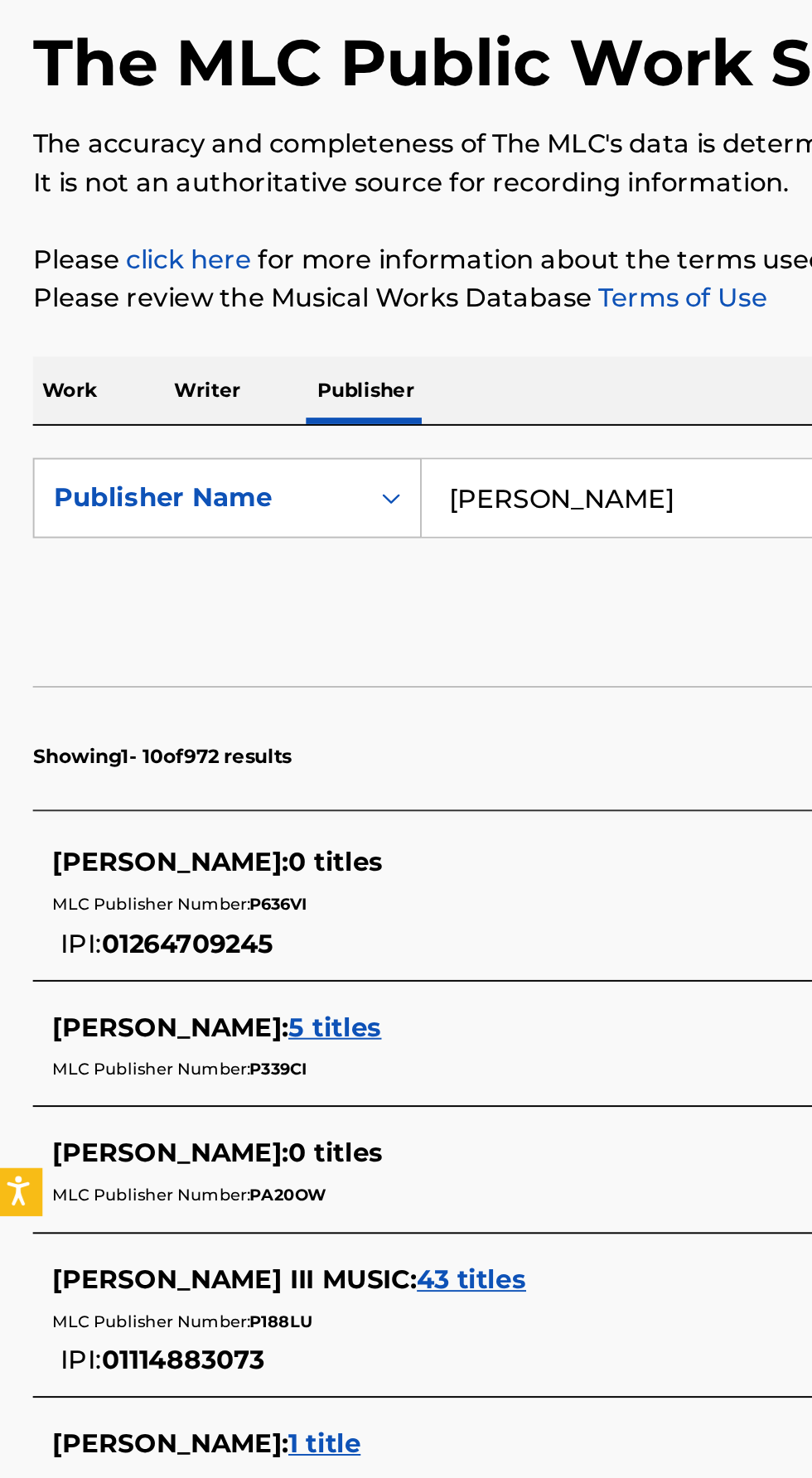
click at [40, 323] on p "Work" at bounding box center [39, 326] width 38 height 34
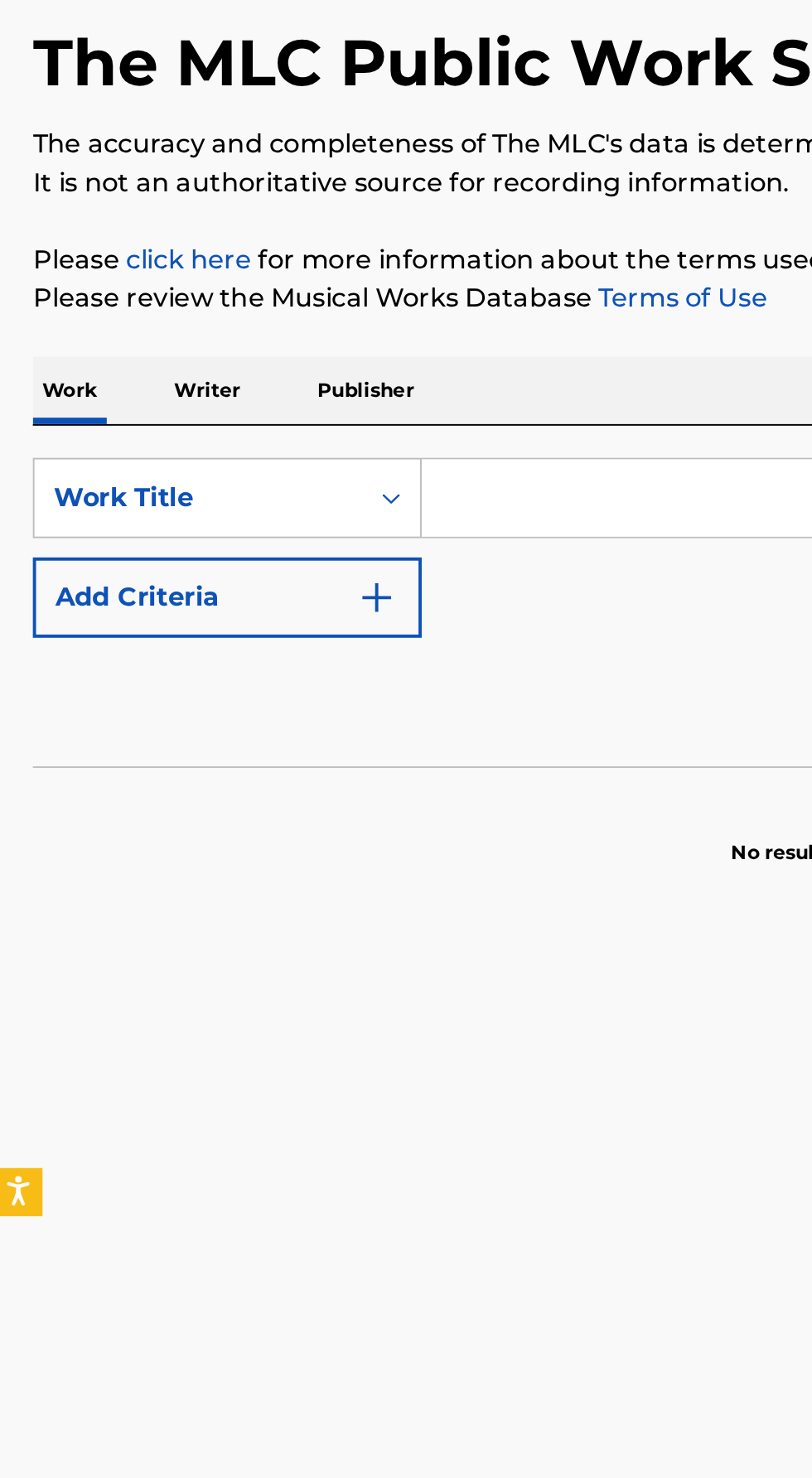
click at [245, 376] on input "Search Form" at bounding box center [505, 381] width 570 height 40
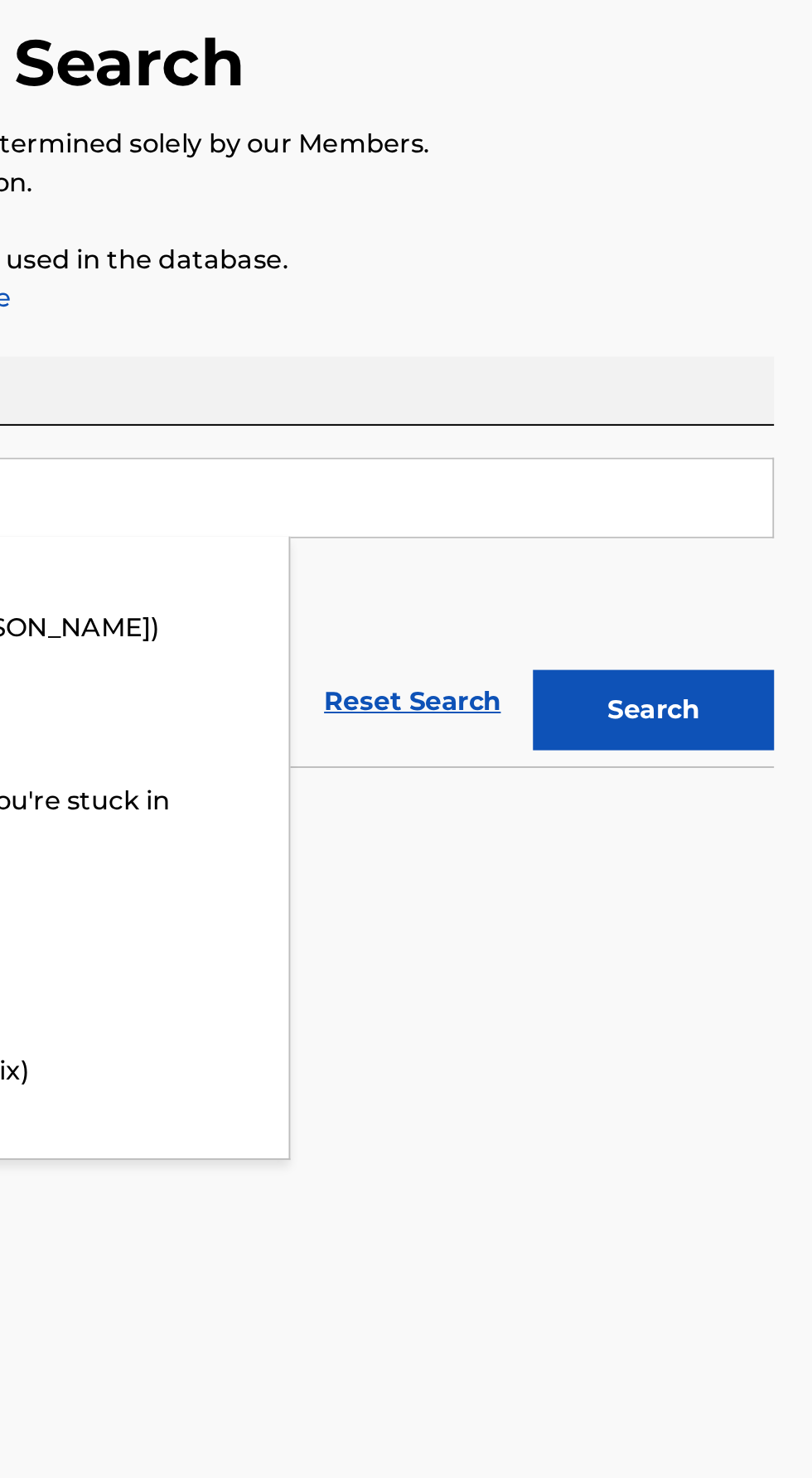
click at [700, 470] on button "Search" at bounding box center [730, 490] width 124 height 41
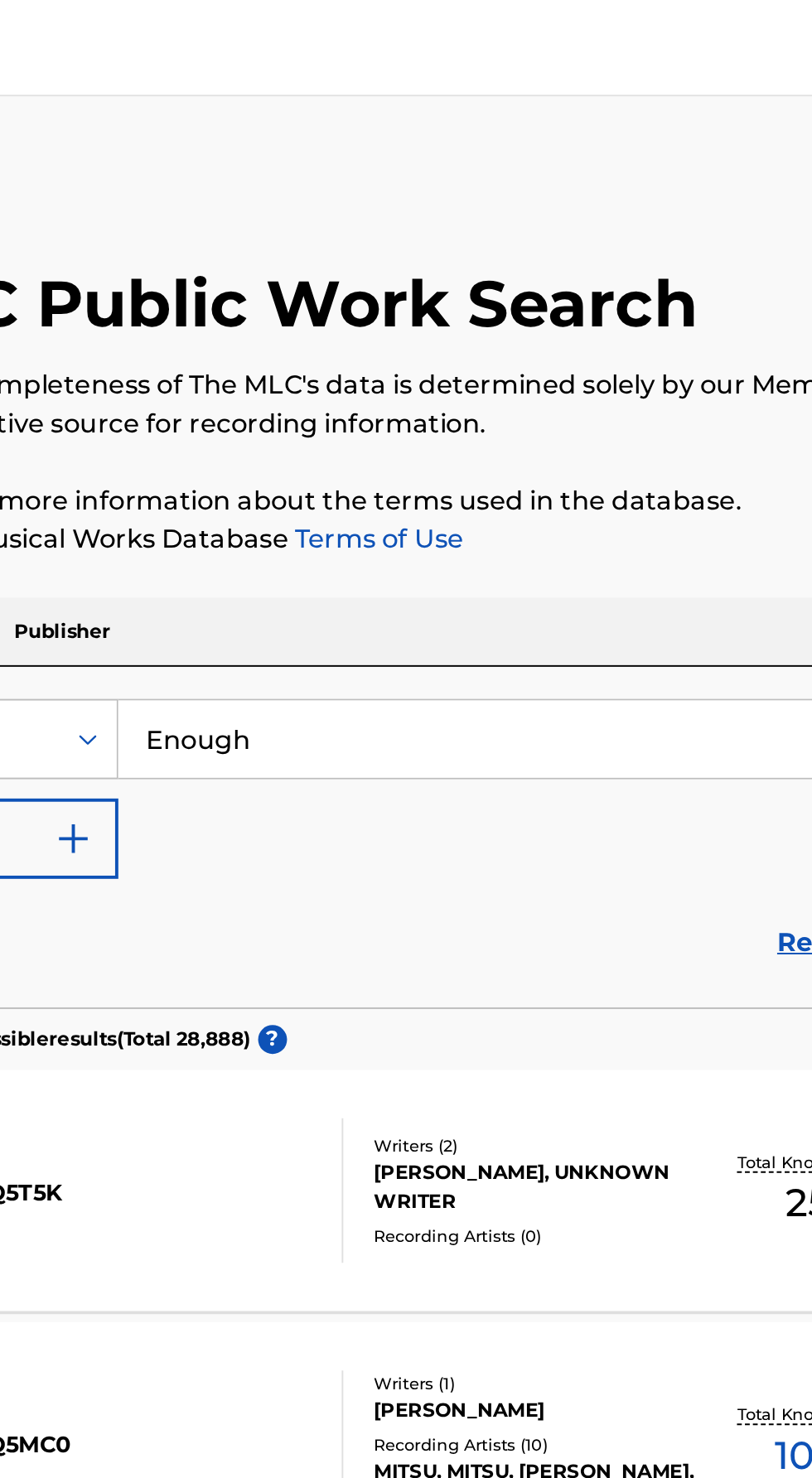
click at [310, 376] on input "Enough" at bounding box center [505, 381] width 570 height 40
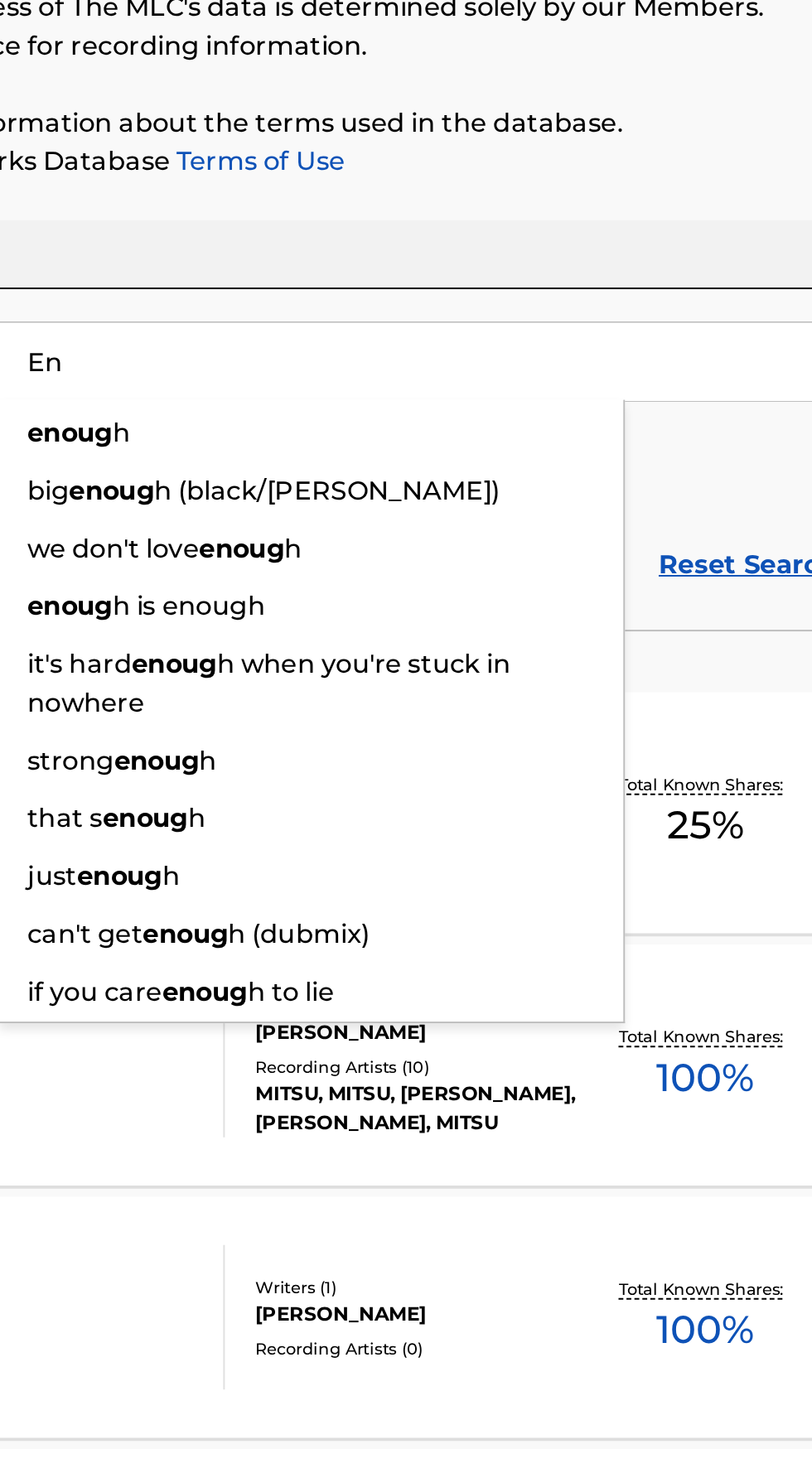
type input "E"
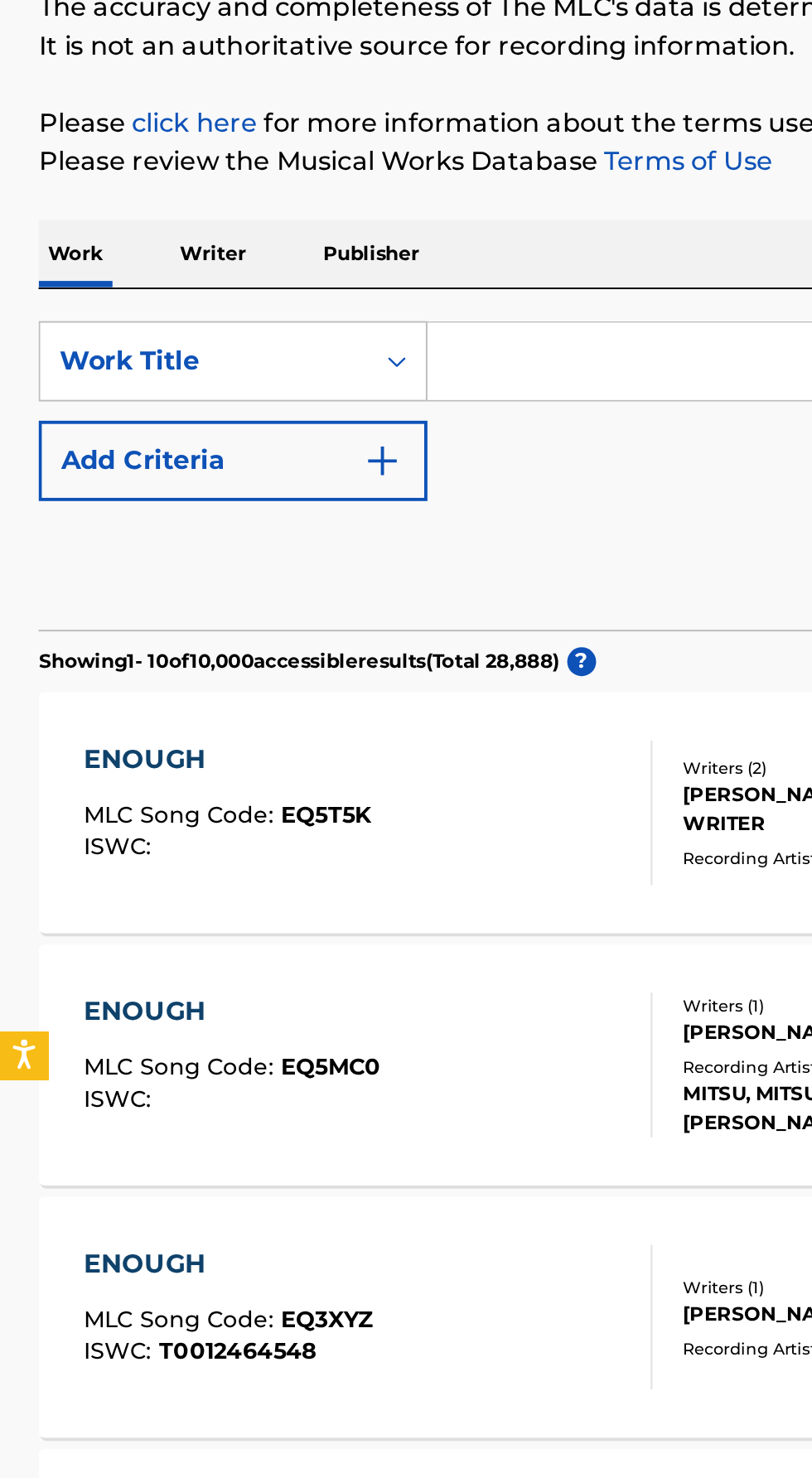
click at [100, 312] on p "Writer" at bounding box center [110, 326] width 44 height 34
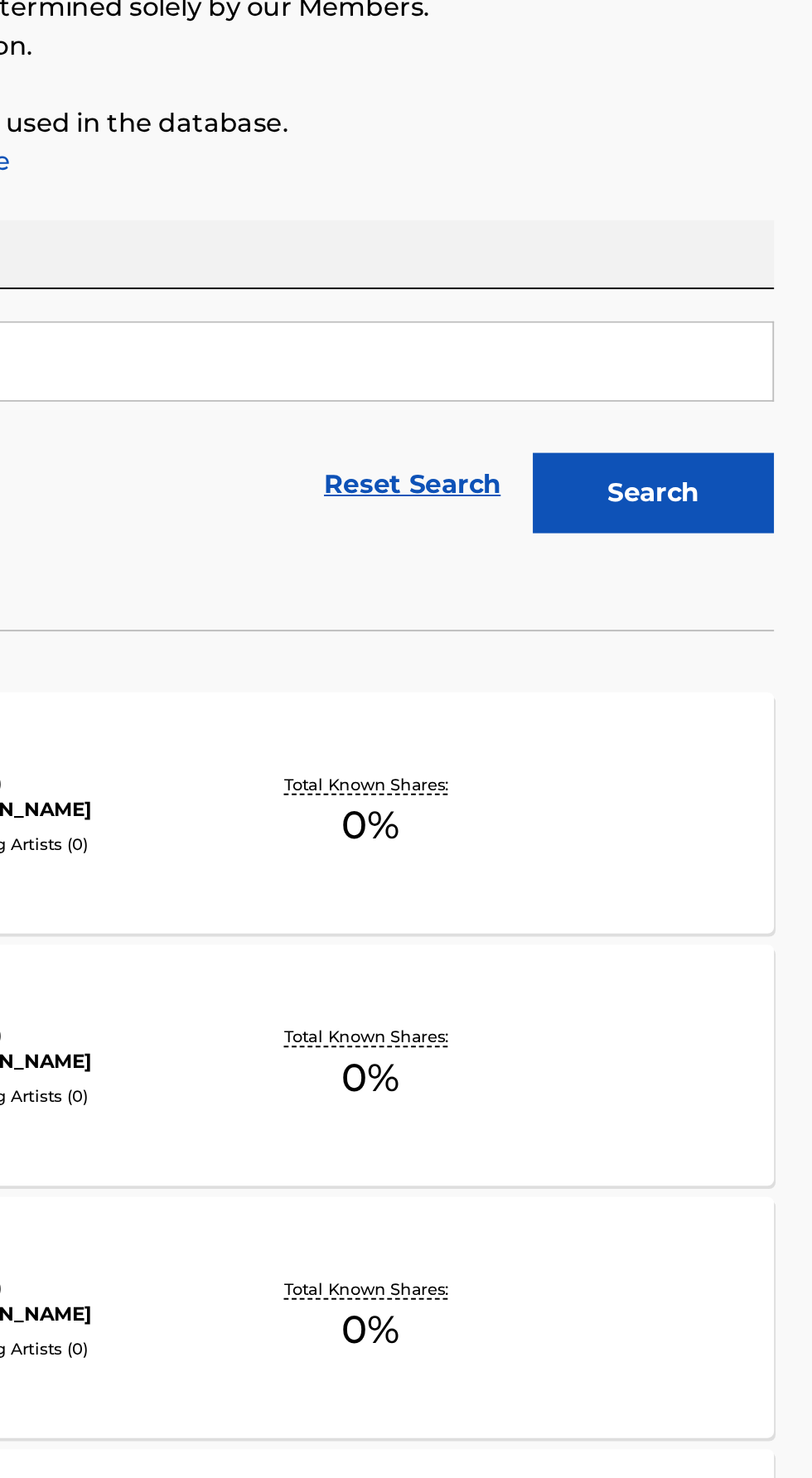
click at [685, 433] on button "Search" at bounding box center [730, 448] width 124 height 41
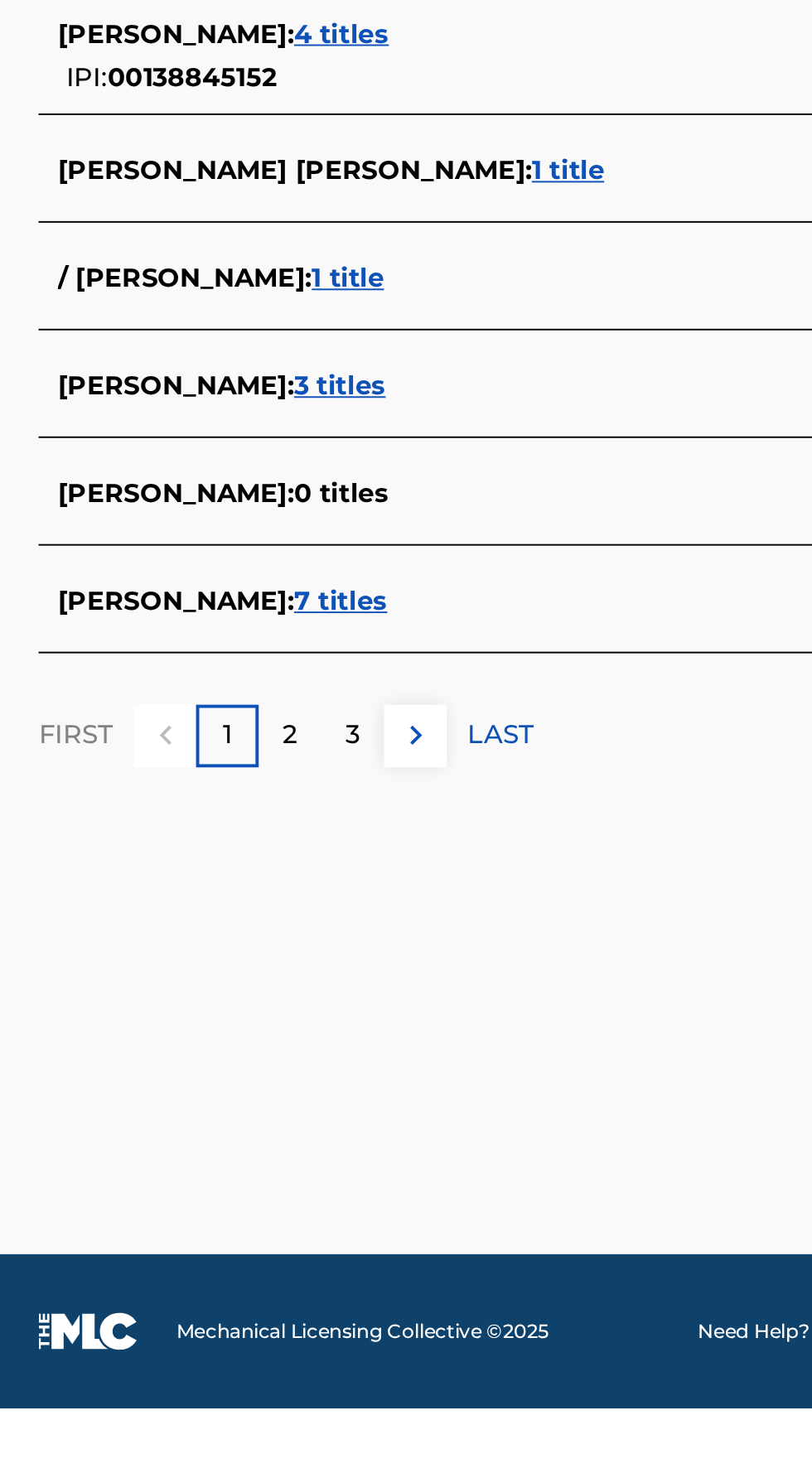
click at [188, 944] on span "3 titles" at bounding box center [175, 951] width 47 height 15
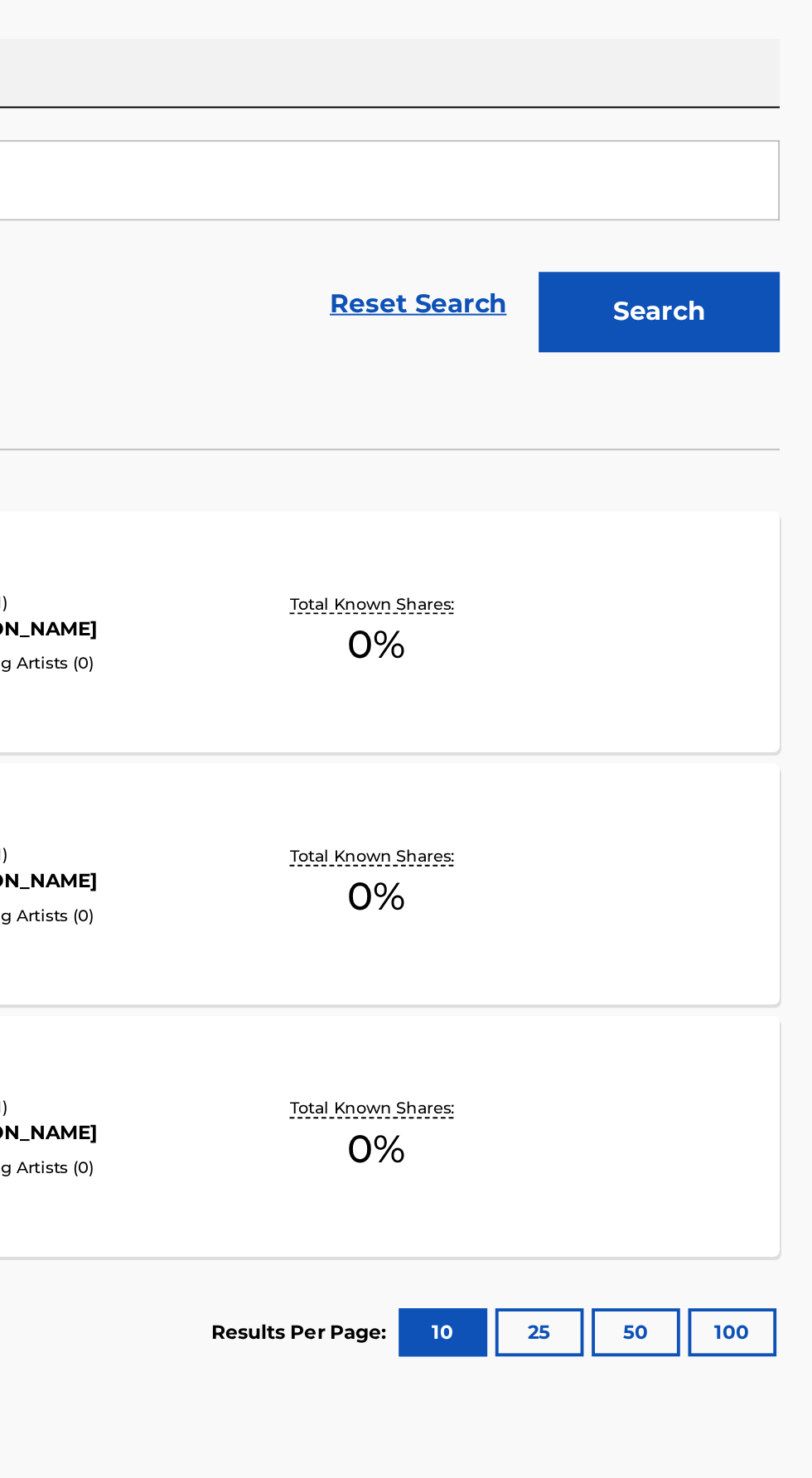
click at [573, 597] on p "Total Known Shares:" at bounding box center [583, 599] width 89 height 12
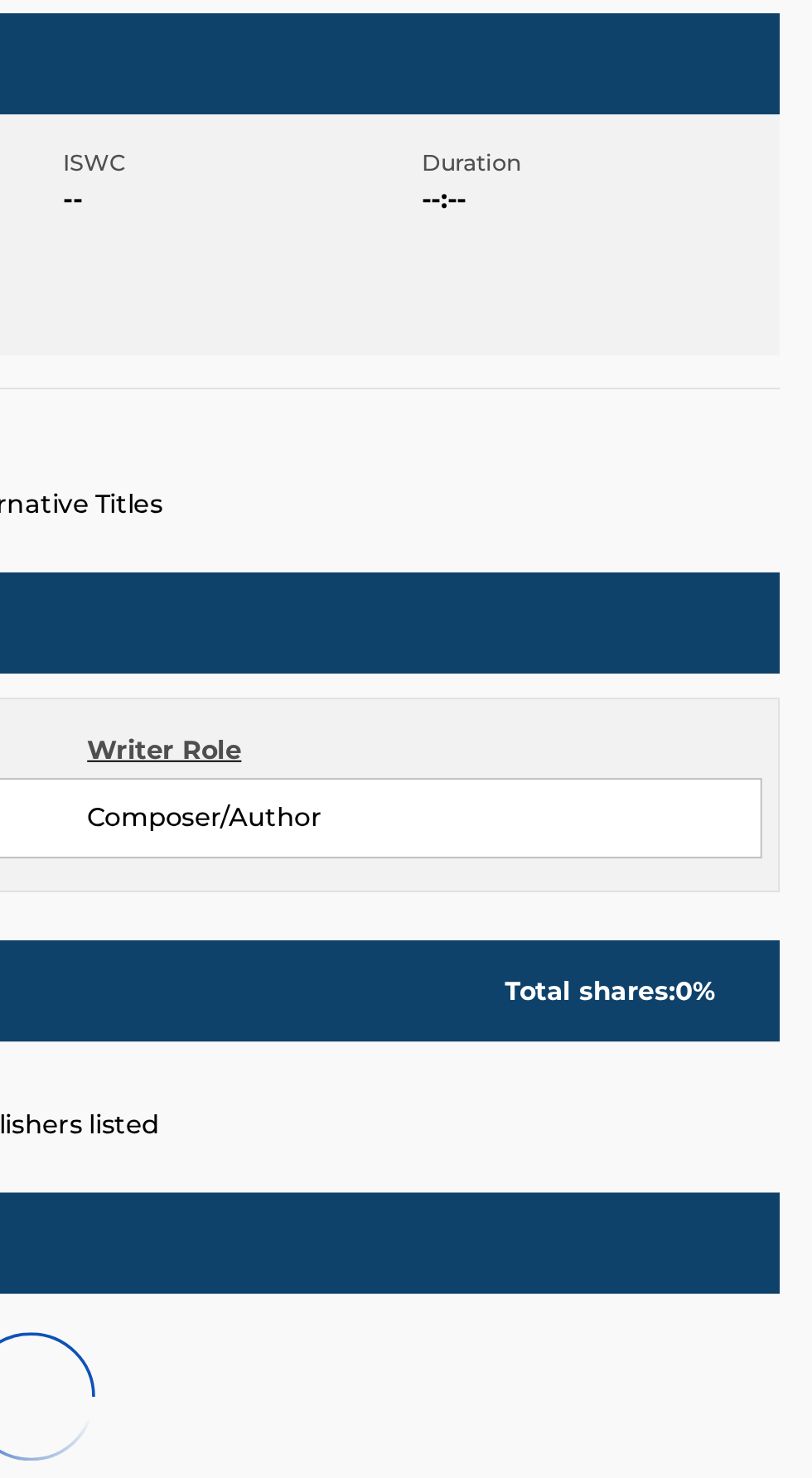
click at [555, 714] on span "Composer/Author" at bounding box center [507, 710] width 145 height 20
click at [568, 831] on div "No publishers listed" at bounding box center [406, 851] width 772 height 53
